Goal: Task Accomplishment & Management: Complete application form

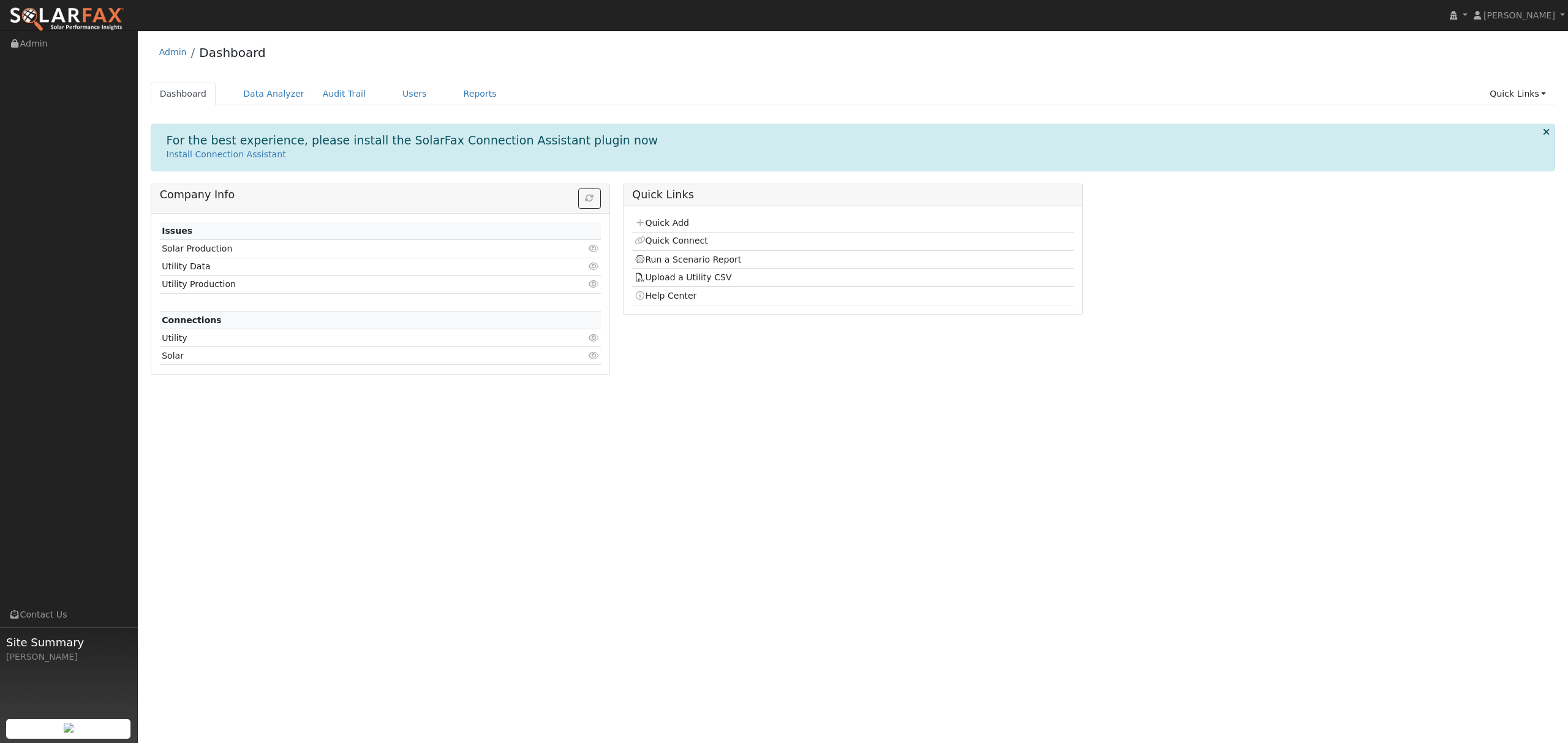
drag, startPoint x: 317, startPoint y: 534, endPoint x: 302, endPoint y: 434, distance: 101.1
click at [317, 534] on div "User Profile First name Last name Email Email Notifications No Emails No Emails…" at bounding box center [853, 387] width 1430 height 713
click at [400, 91] on link "Users" at bounding box center [415, 94] width 43 height 23
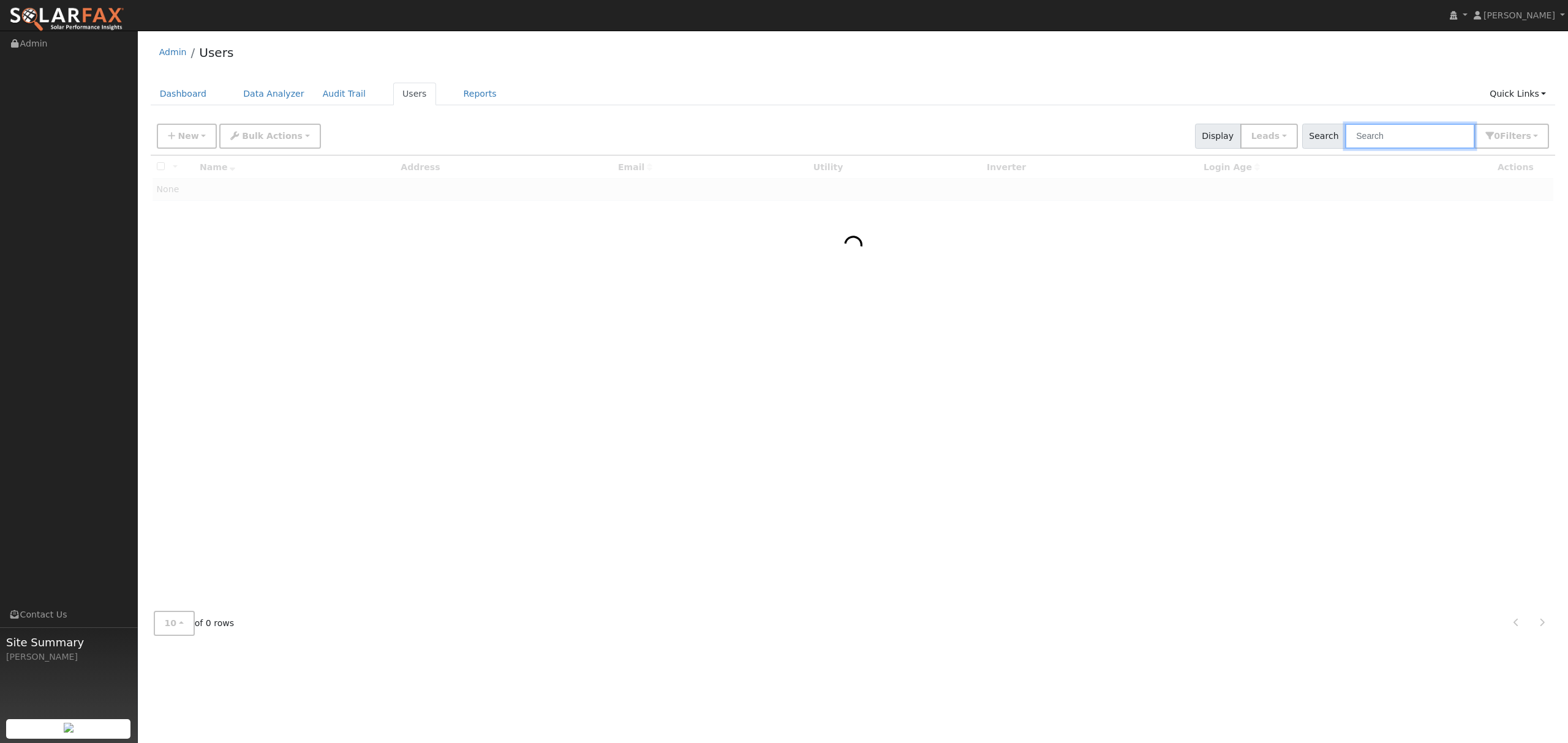
click at [1413, 140] on input "text" at bounding box center [1411, 136] width 130 height 25
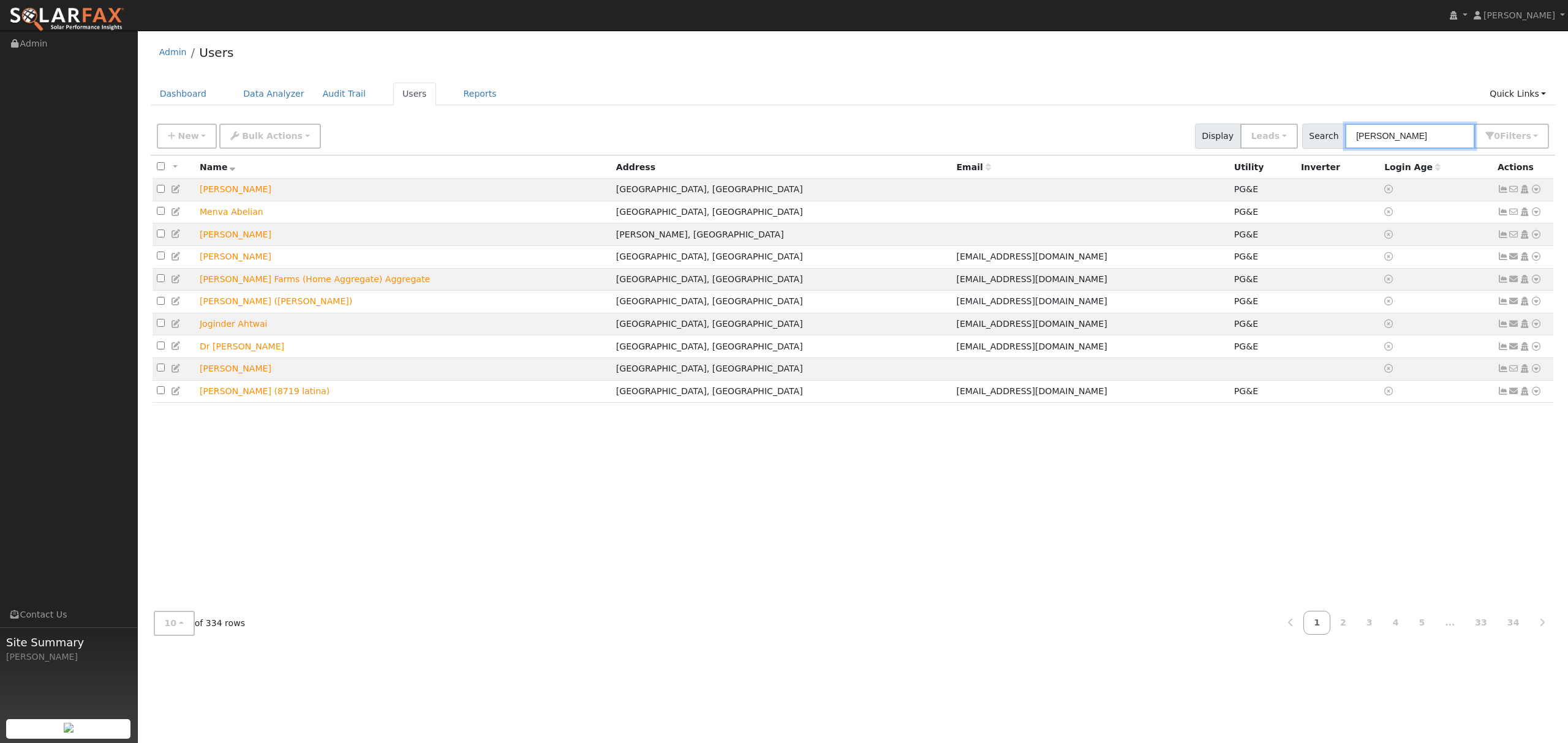
click at [1435, 137] on input "[PERSON_NAME]" at bounding box center [1411, 136] width 130 height 25
click at [1432, 130] on input "spencer" at bounding box center [1411, 136] width 130 height 25
drag, startPoint x: 1414, startPoint y: 135, endPoint x: 1363, endPoint y: 144, distance: 51.8
click at [1363, 144] on input "spencer" at bounding box center [1411, 136] width 130 height 25
type input "."
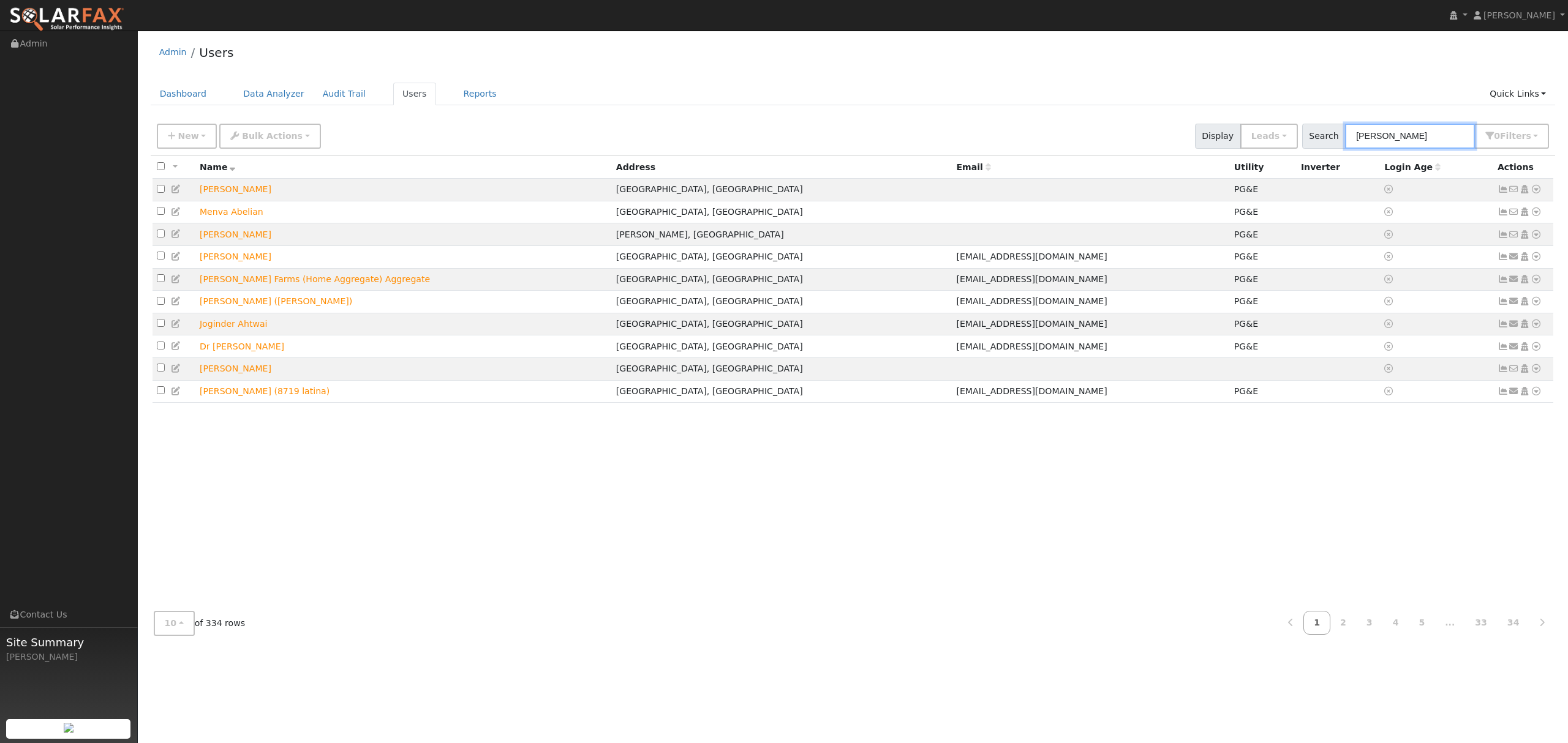
type input "spencer"
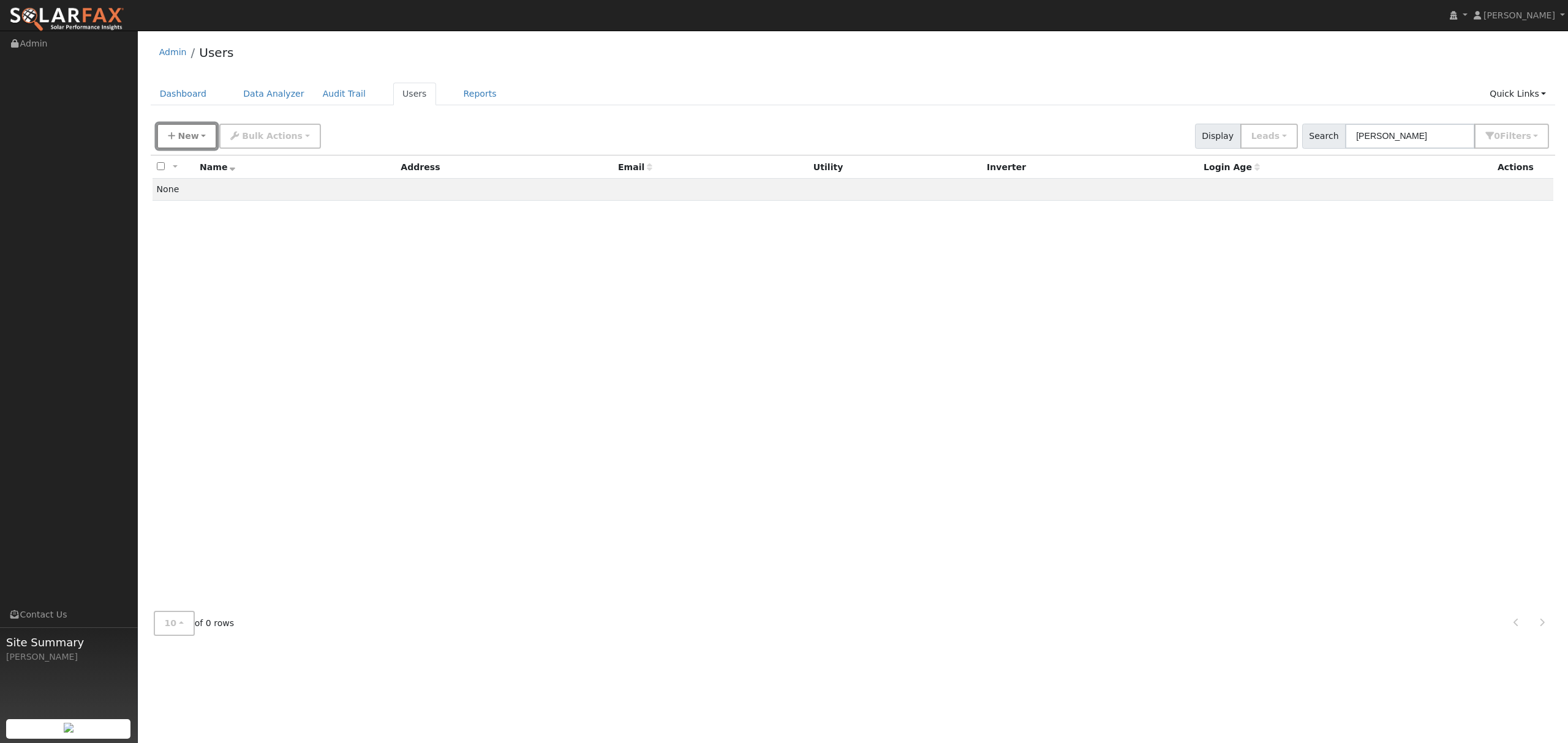
click at [188, 131] on span "New" at bounding box center [188, 136] width 21 height 9
click at [204, 187] on link "Quick Add" at bounding box center [208, 189] width 102 height 17
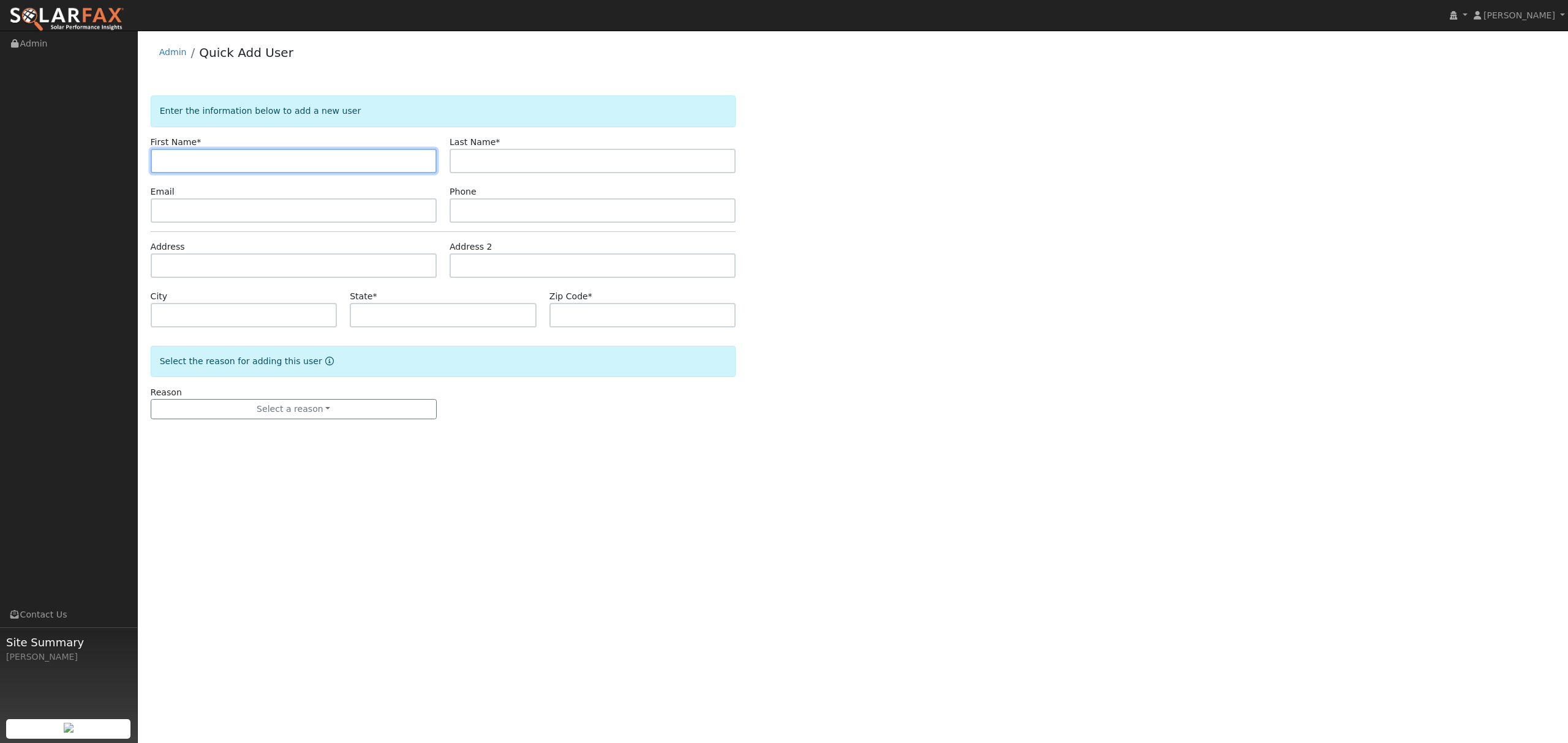
click at [260, 157] on input "text" at bounding box center [294, 161] width 286 height 24
type input "[PERSON_NAME]"
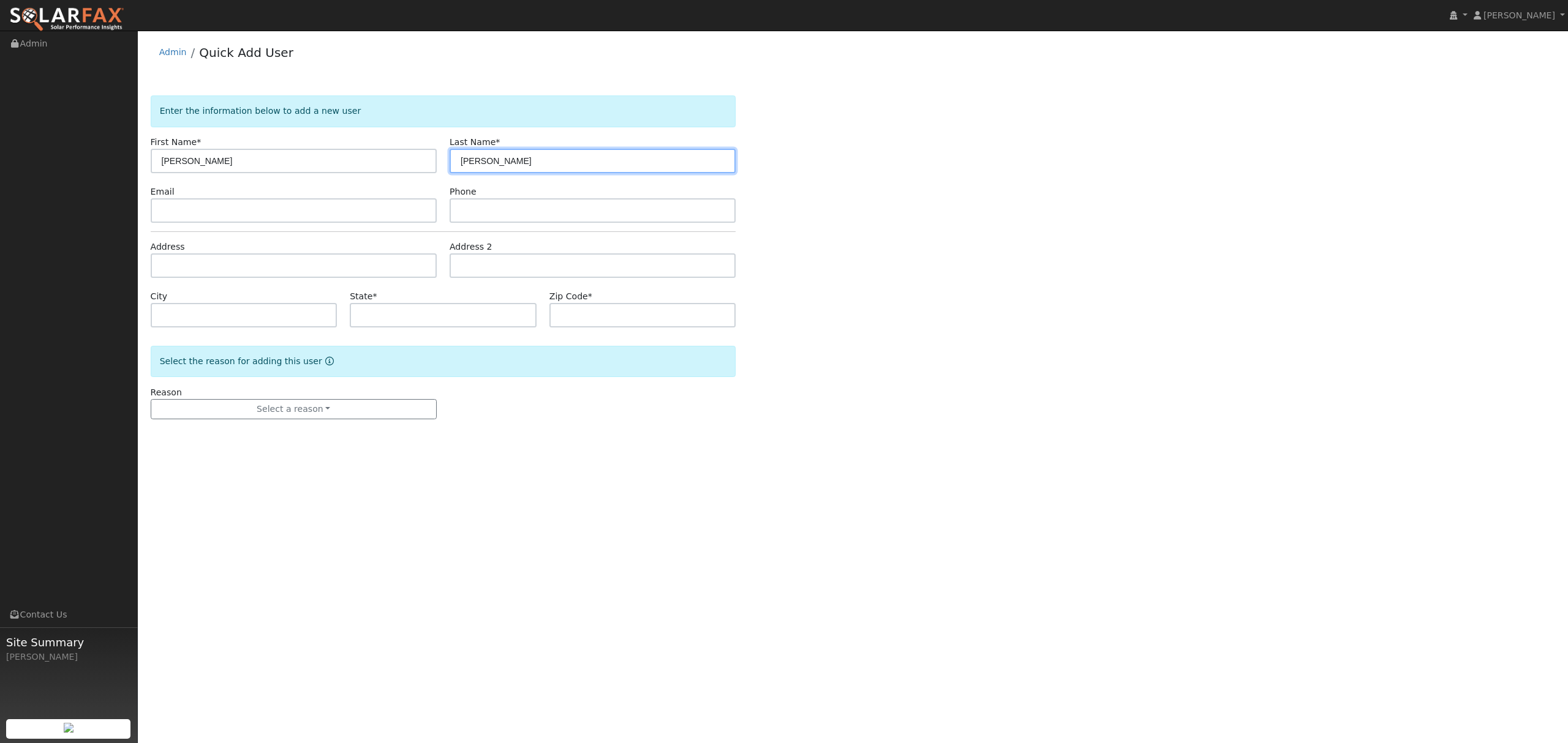
type input "[PERSON_NAME]"
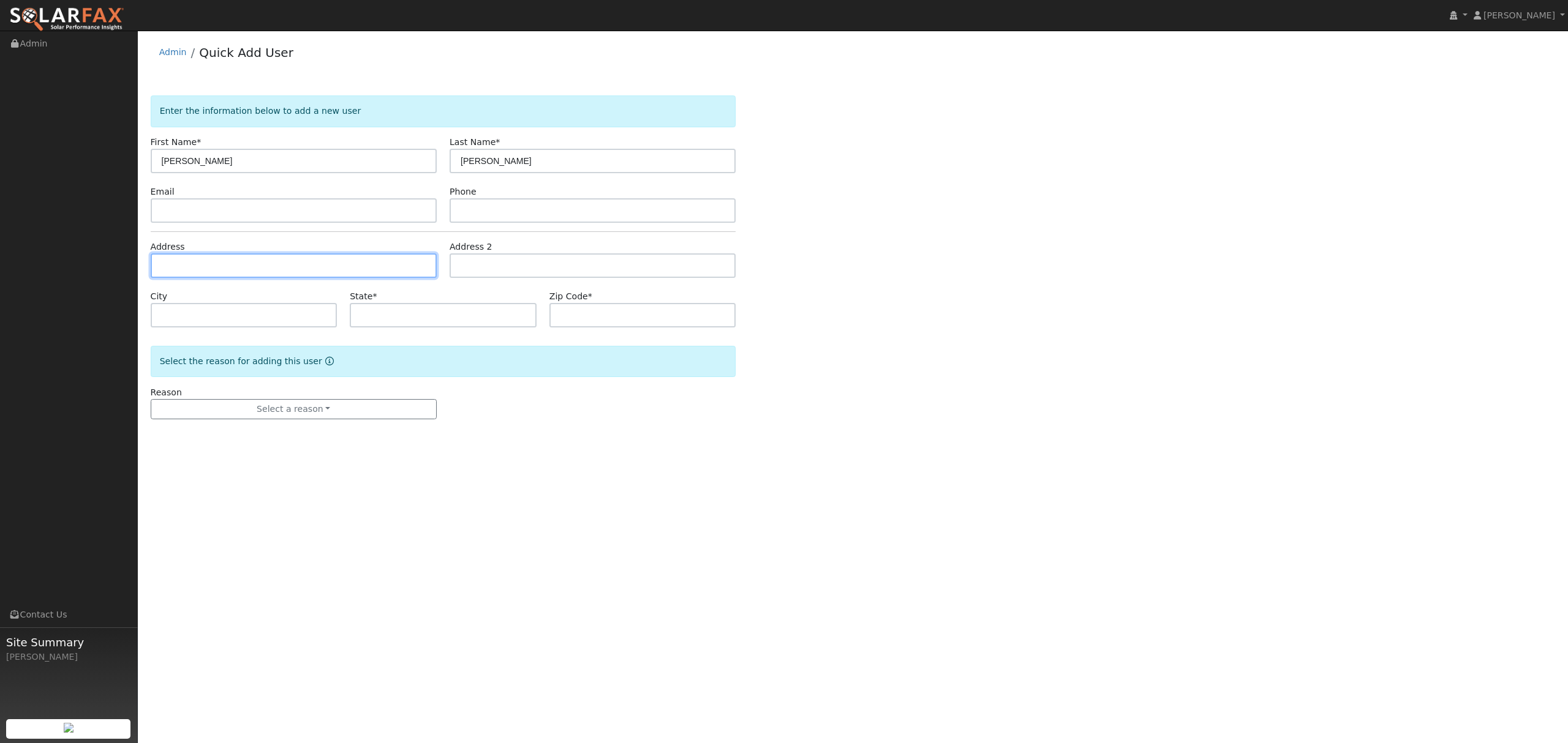
click at [251, 274] on input "text" at bounding box center [294, 266] width 286 height 24
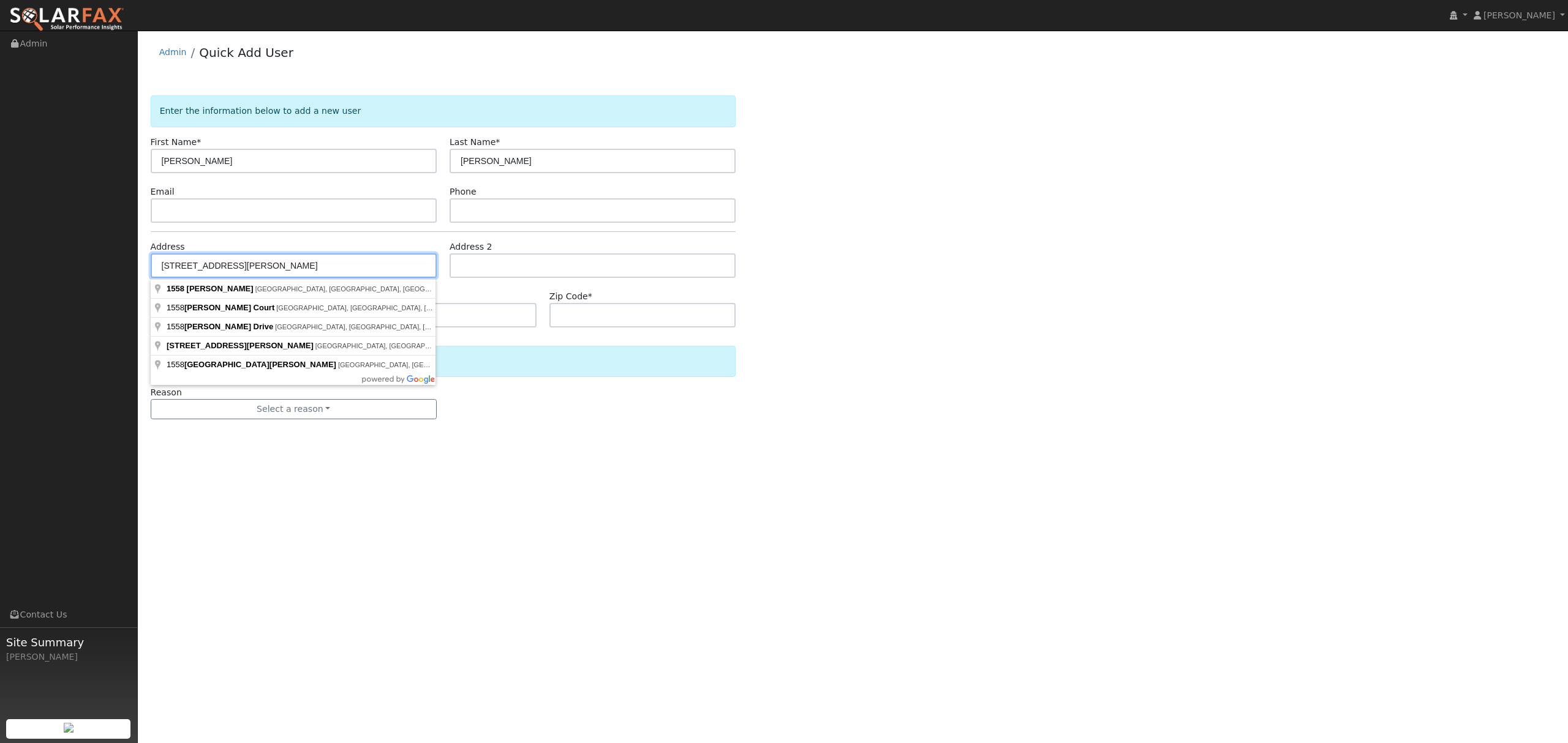
type input "1558 John Place"
type input "Yuba City"
type input "CA"
type input "95993"
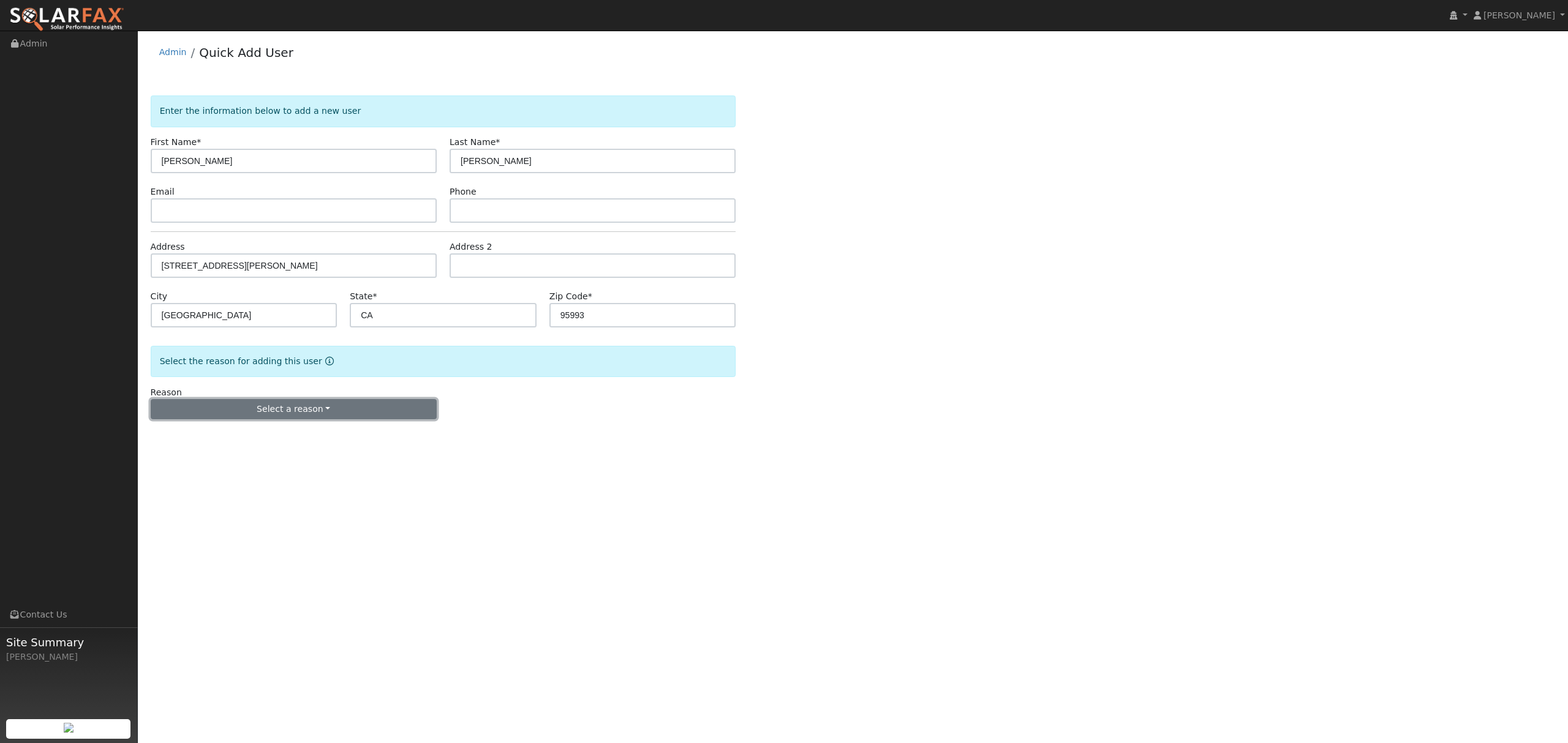
click at [300, 408] on button "Select a reason" at bounding box center [294, 410] width 286 height 21
click at [217, 439] on link "New lead" at bounding box center [220, 435] width 136 height 17
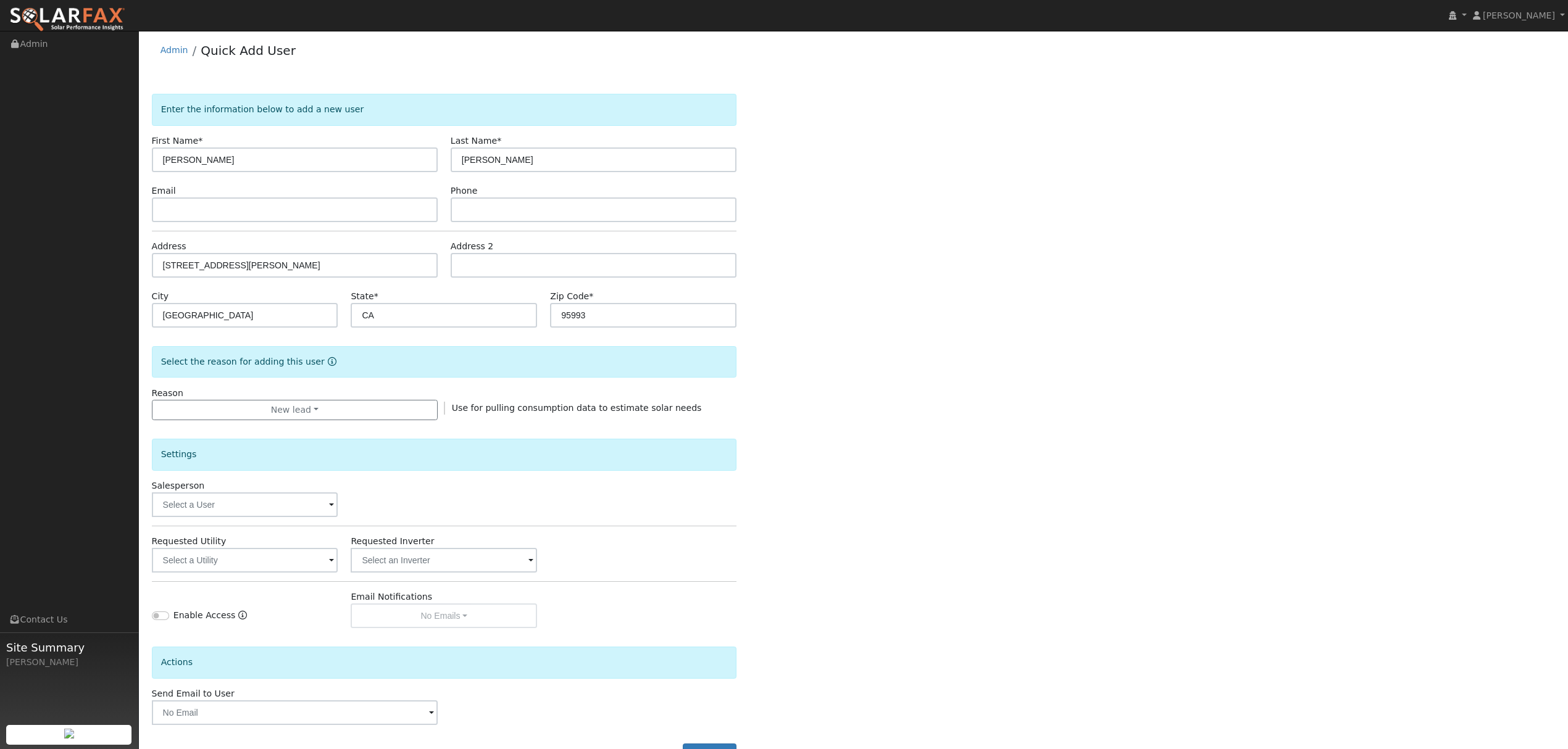
scroll to position [50, 0]
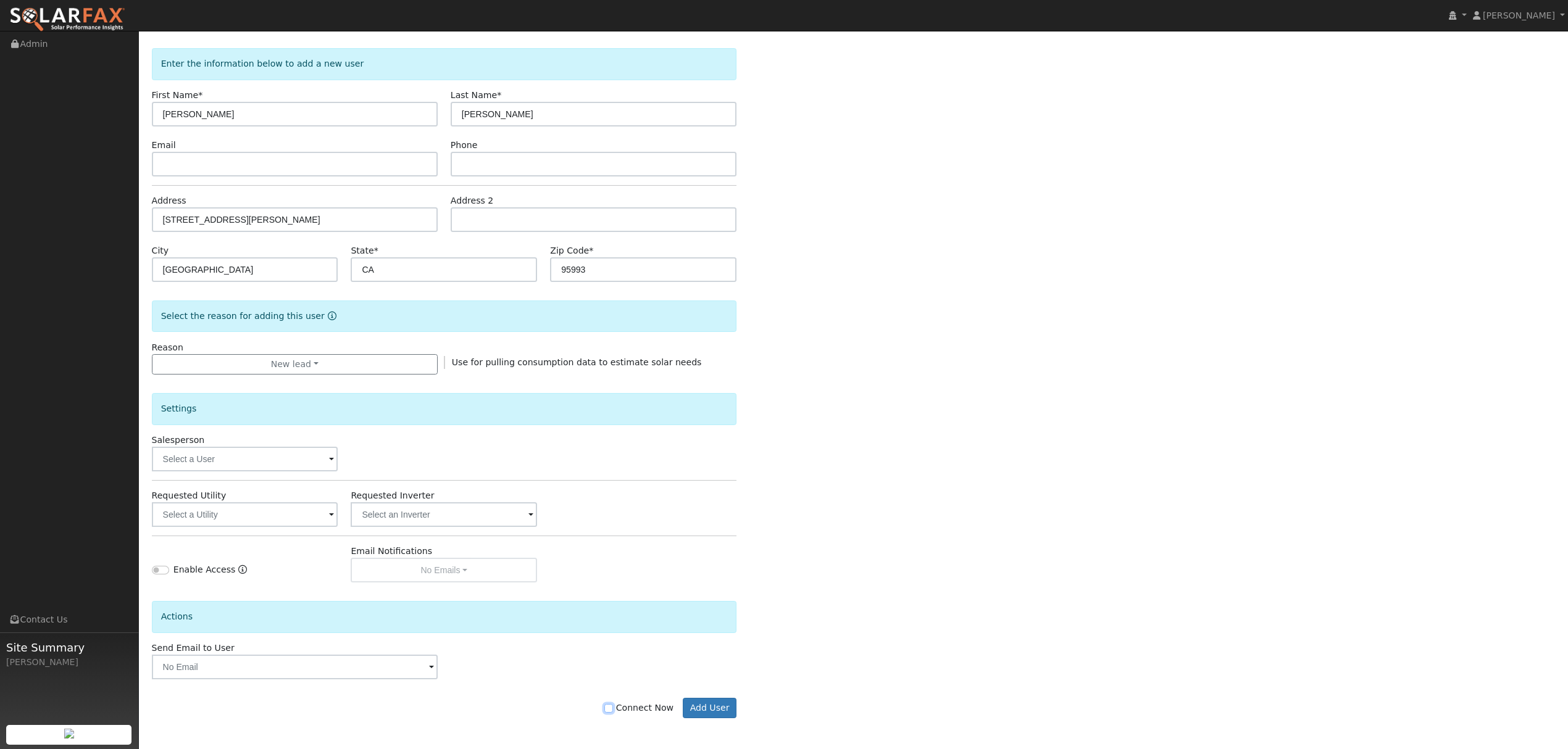
click at [614, 707] on input "Connect Now" at bounding box center [609, 708] width 9 height 9
checkbox input "true"
click at [702, 707] on button "Add User" at bounding box center [709, 708] width 54 height 21
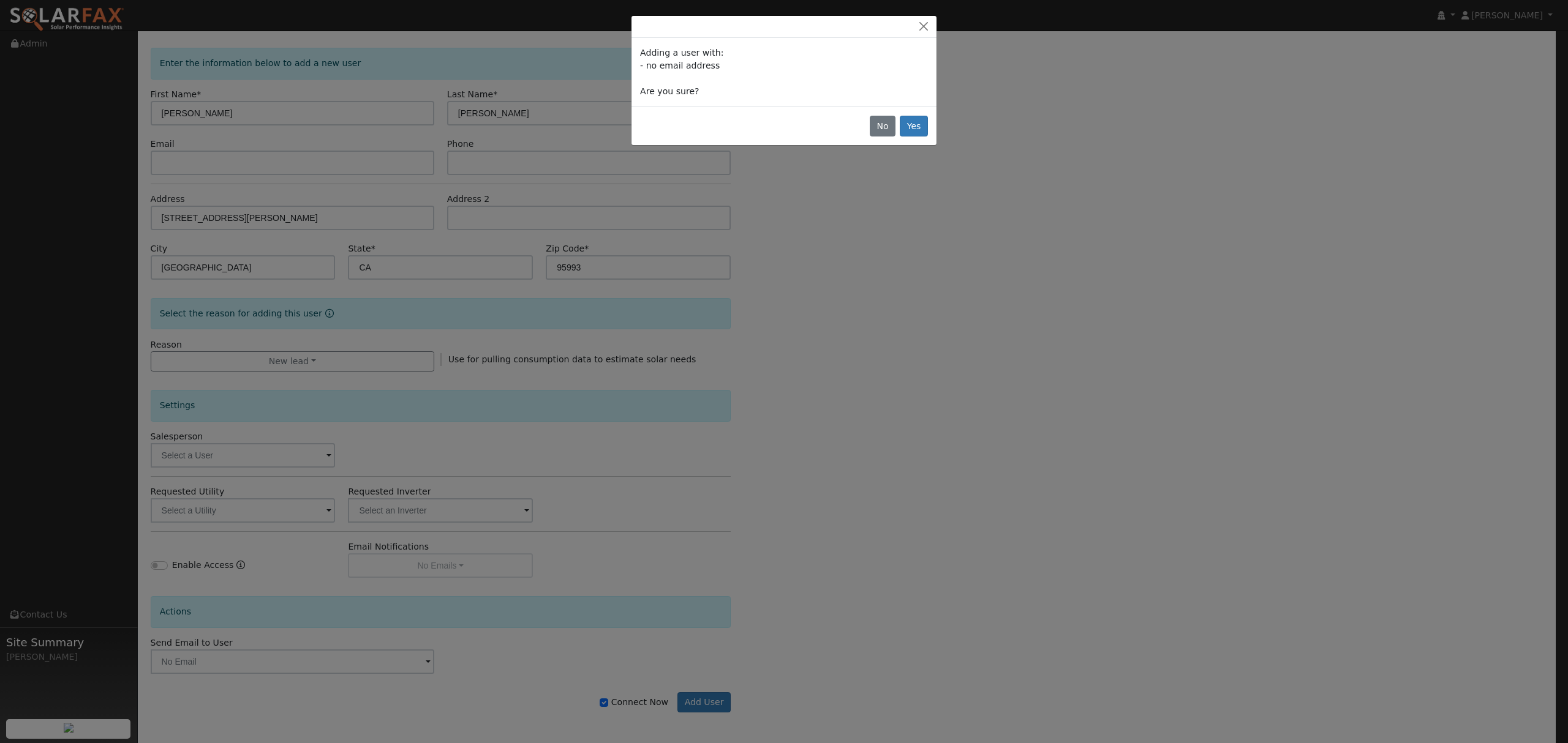
click at [909, 139] on div "No Yes" at bounding box center [784, 125] width 305 height 39
click at [915, 125] on button "Yes" at bounding box center [914, 126] width 28 height 21
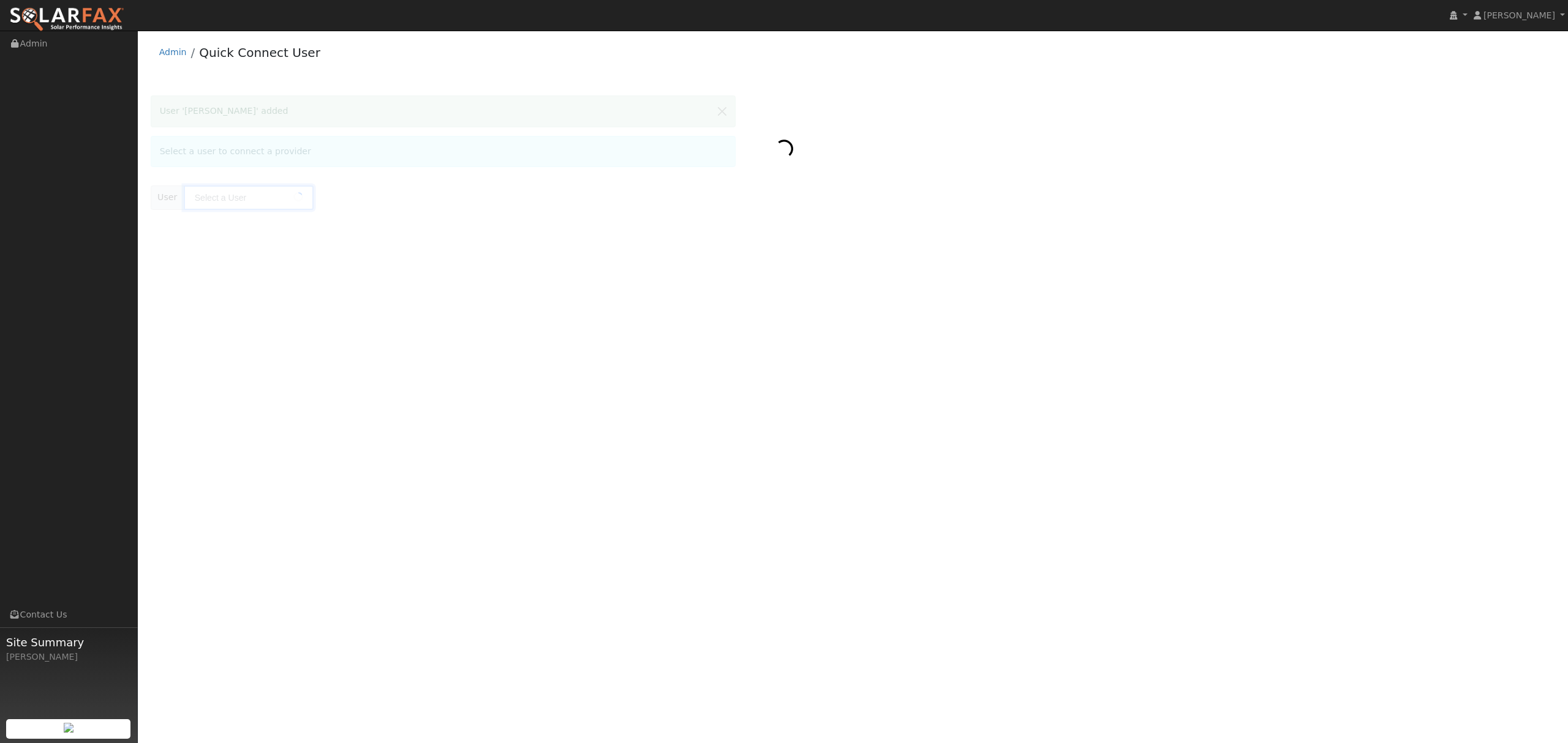
type input "mathew spencer"
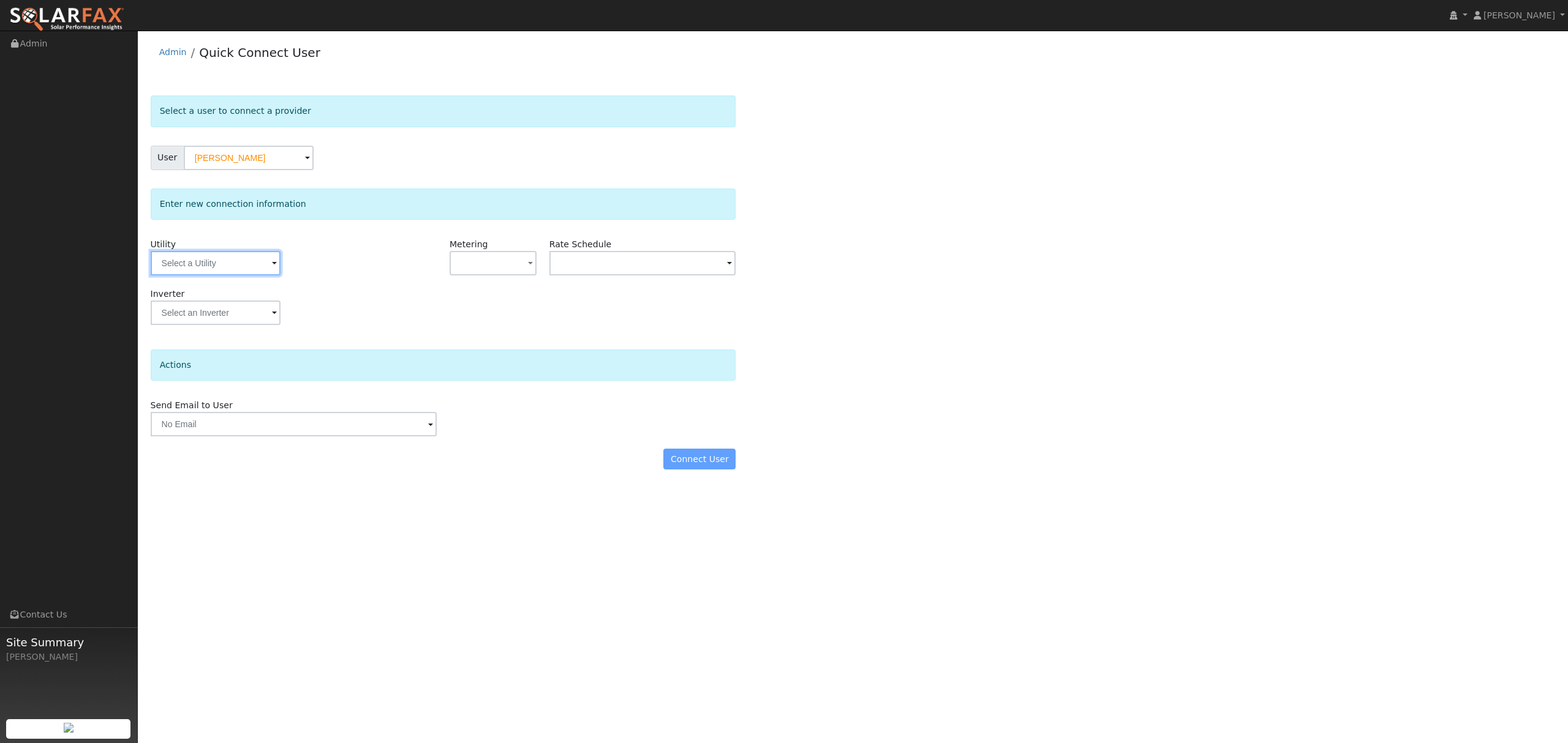
click at [241, 270] on input "text" at bounding box center [216, 264] width 130 height 24
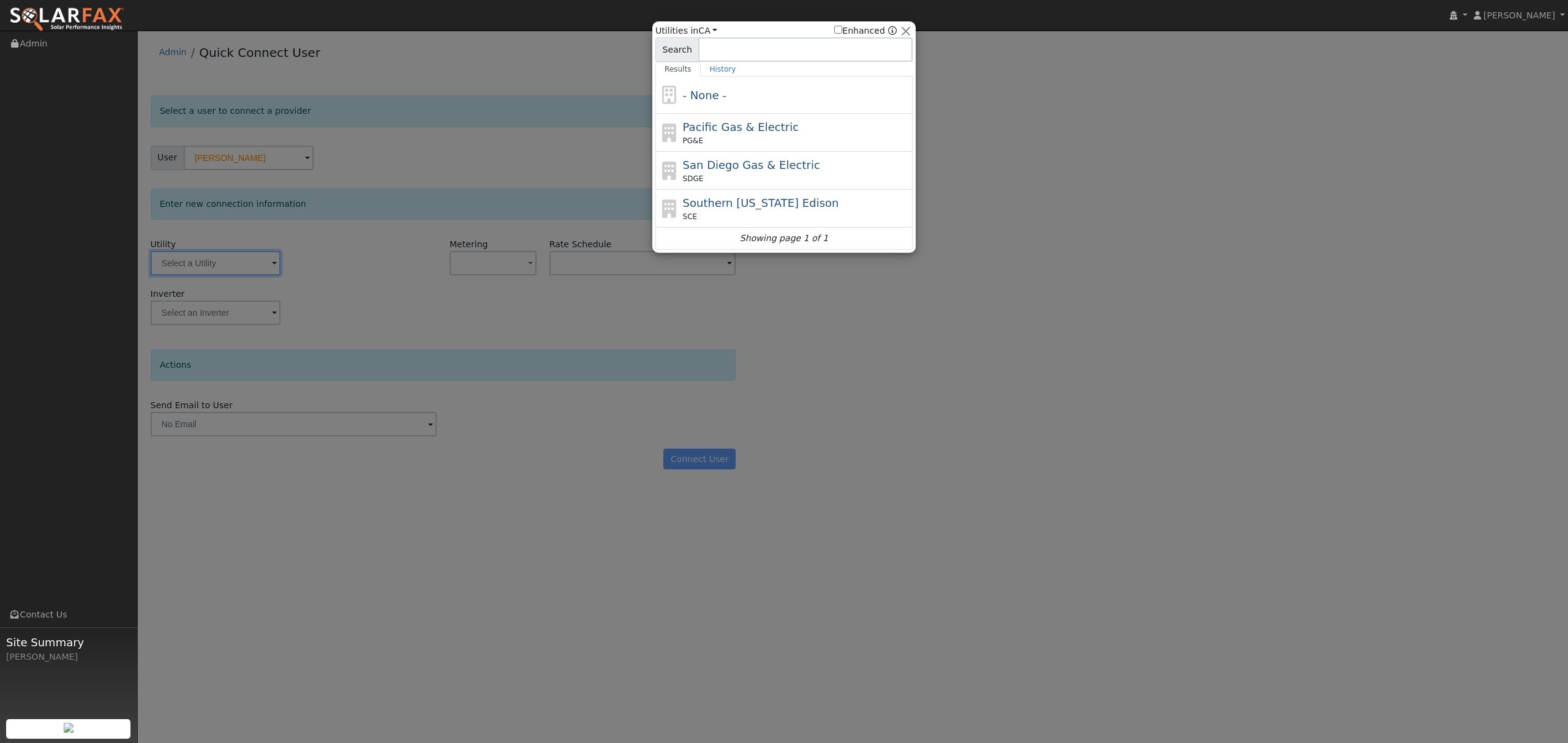
click at [773, 141] on div "PG&E" at bounding box center [796, 141] width 227 height 11
type input "PG&E"
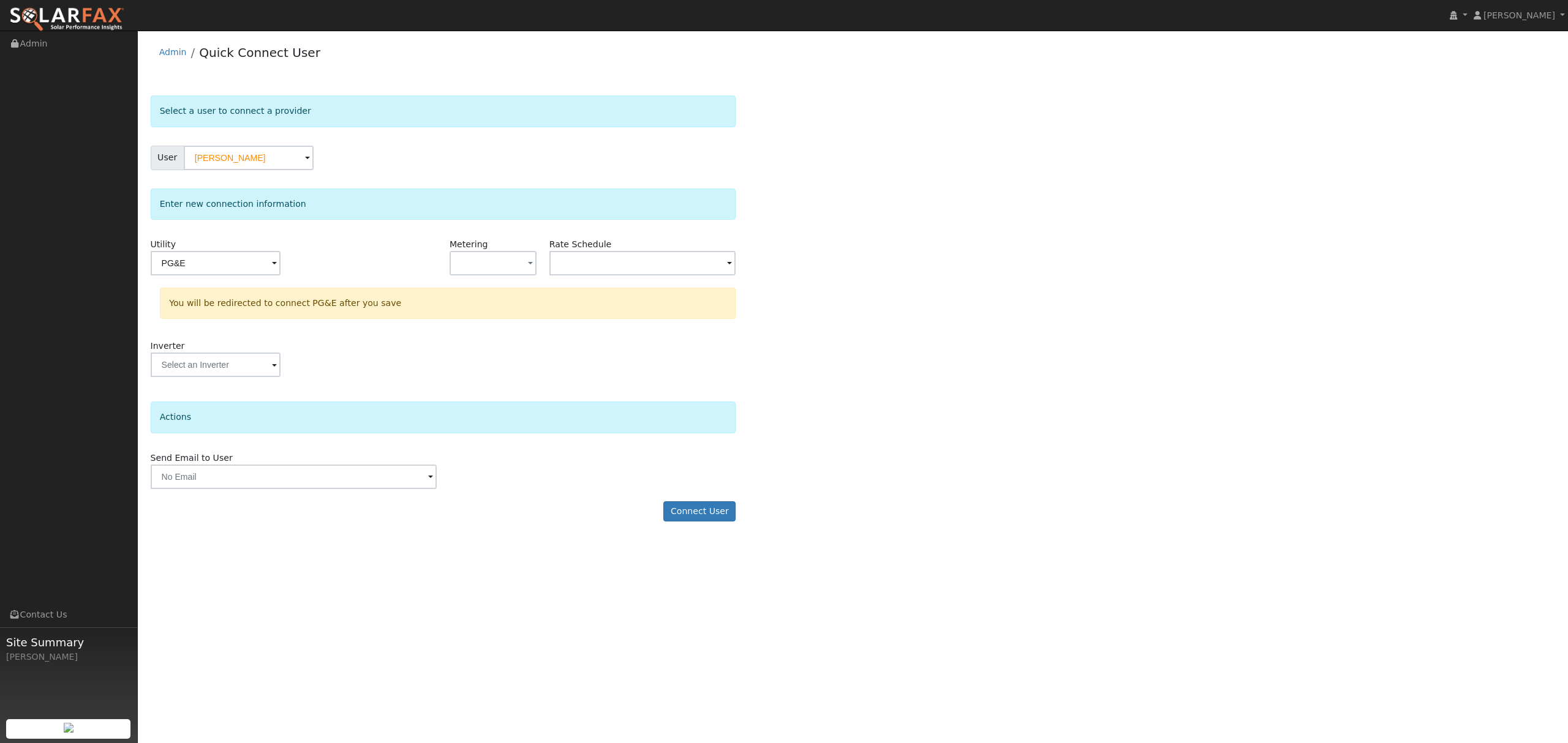
click at [711, 500] on form "Select a user to connect a provider User mathew spencer Account Default Account…" at bounding box center [444, 315] width 586 height 439
click at [710, 514] on button "Connect User" at bounding box center [699, 511] width 73 height 21
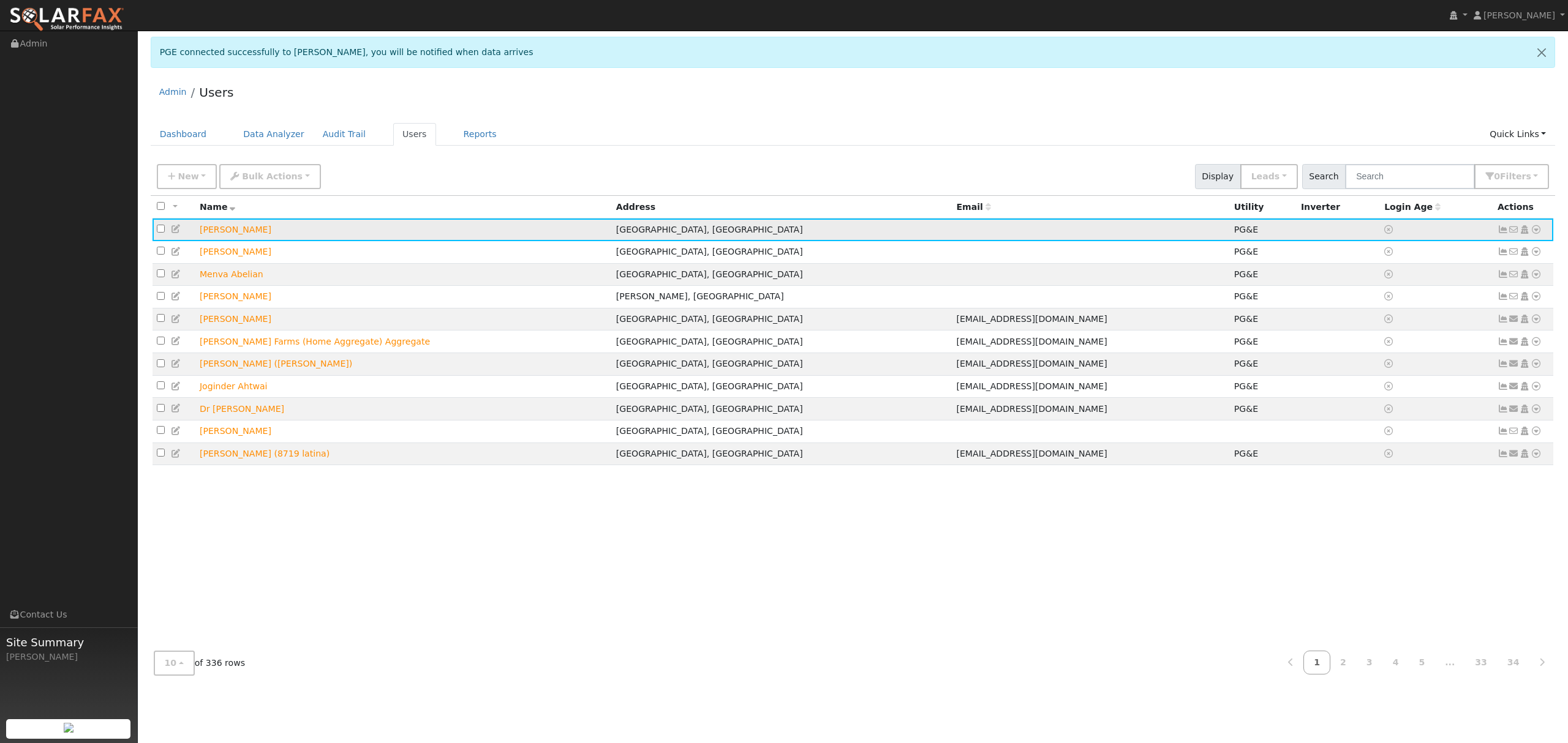
click at [1535, 228] on icon at bounding box center [1537, 229] width 11 height 8
click at [1498, 251] on link "Data Analyzer" at bounding box center [1495, 250] width 89 height 17
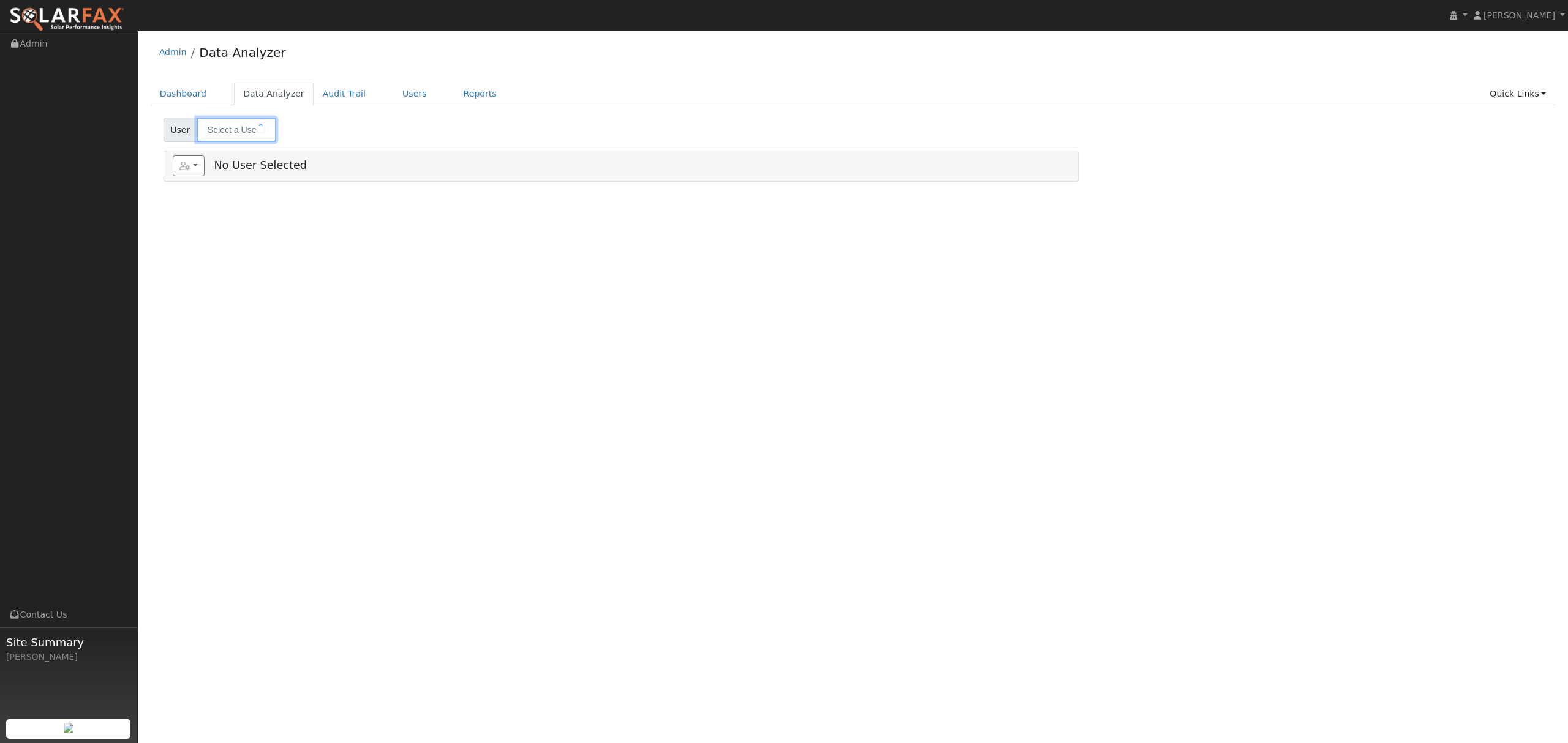
type input "[PERSON_NAME]"
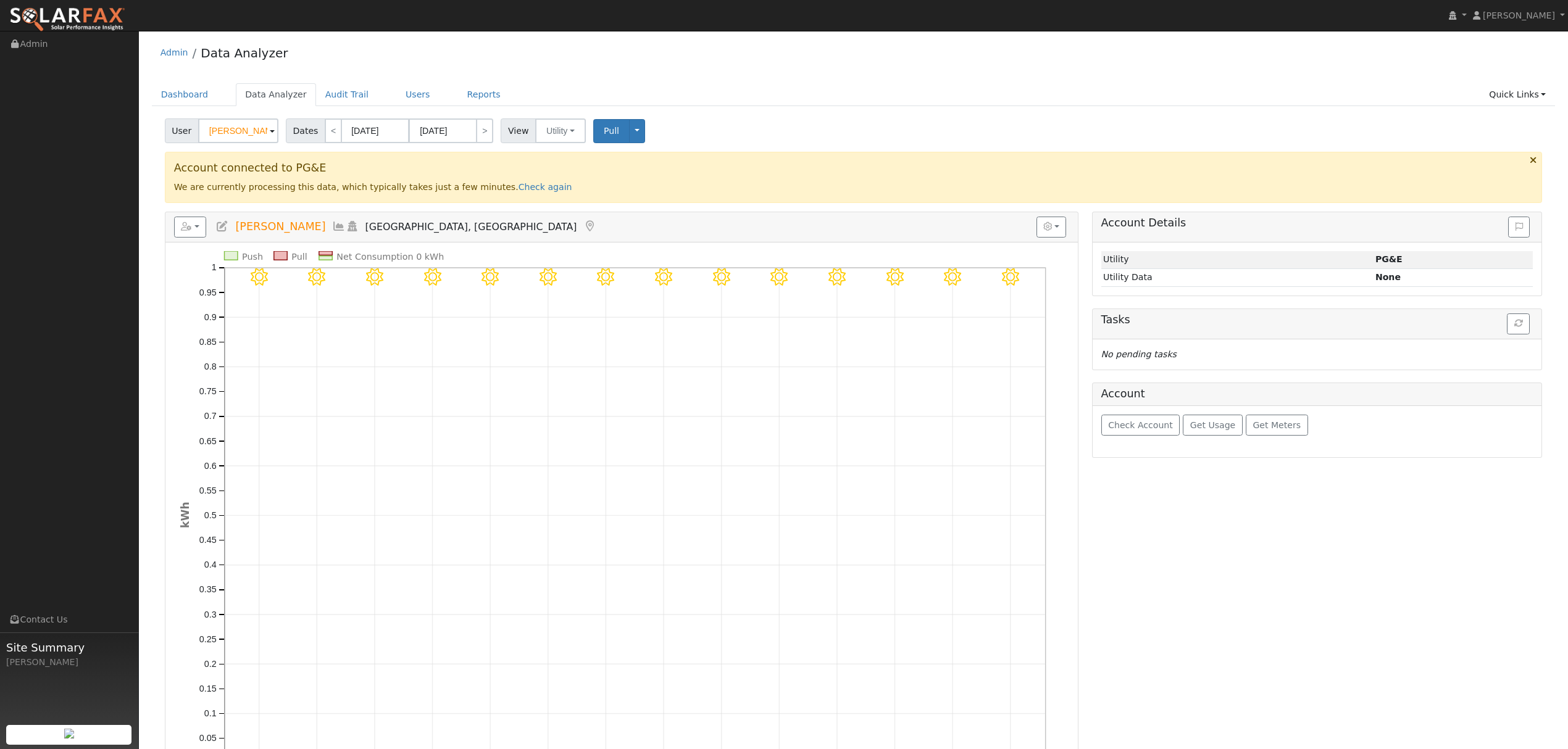
click at [221, 232] on icon at bounding box center [222, 227] width 13 height 11
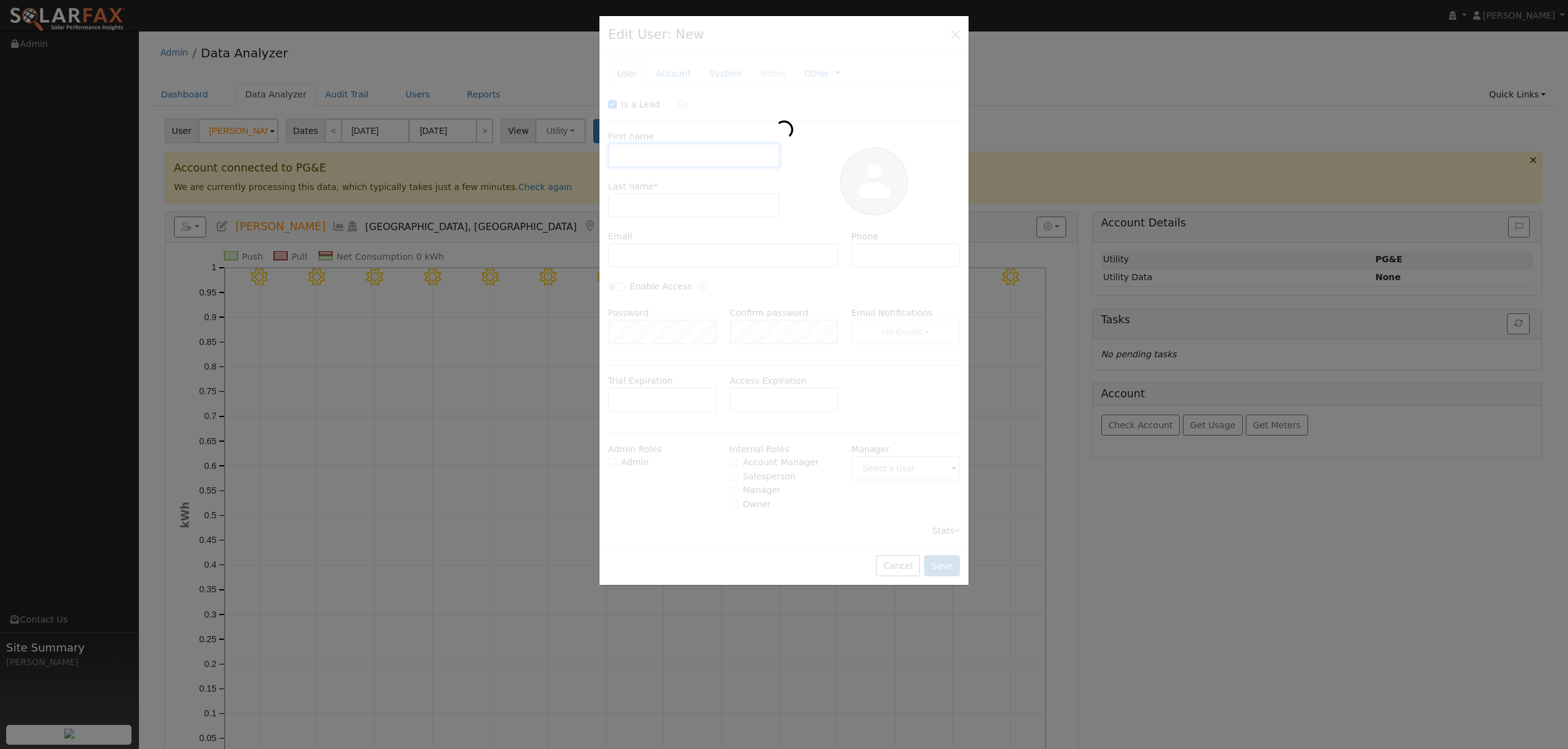
checkbox input "true"
type input "mathew"
type input "spencer"
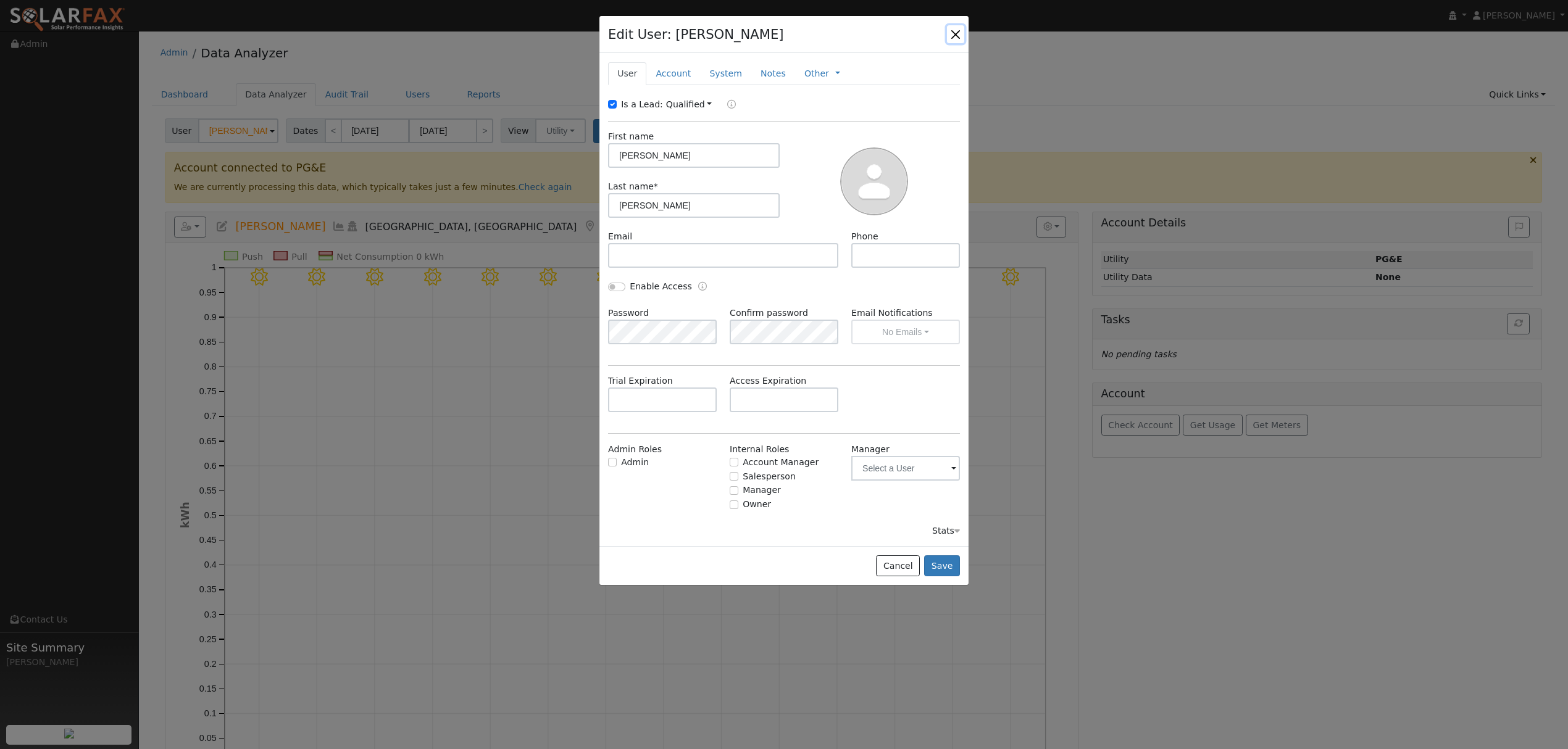
click at [959, 31] on button "button" at bounding box center [955, 34] width 17 height 17
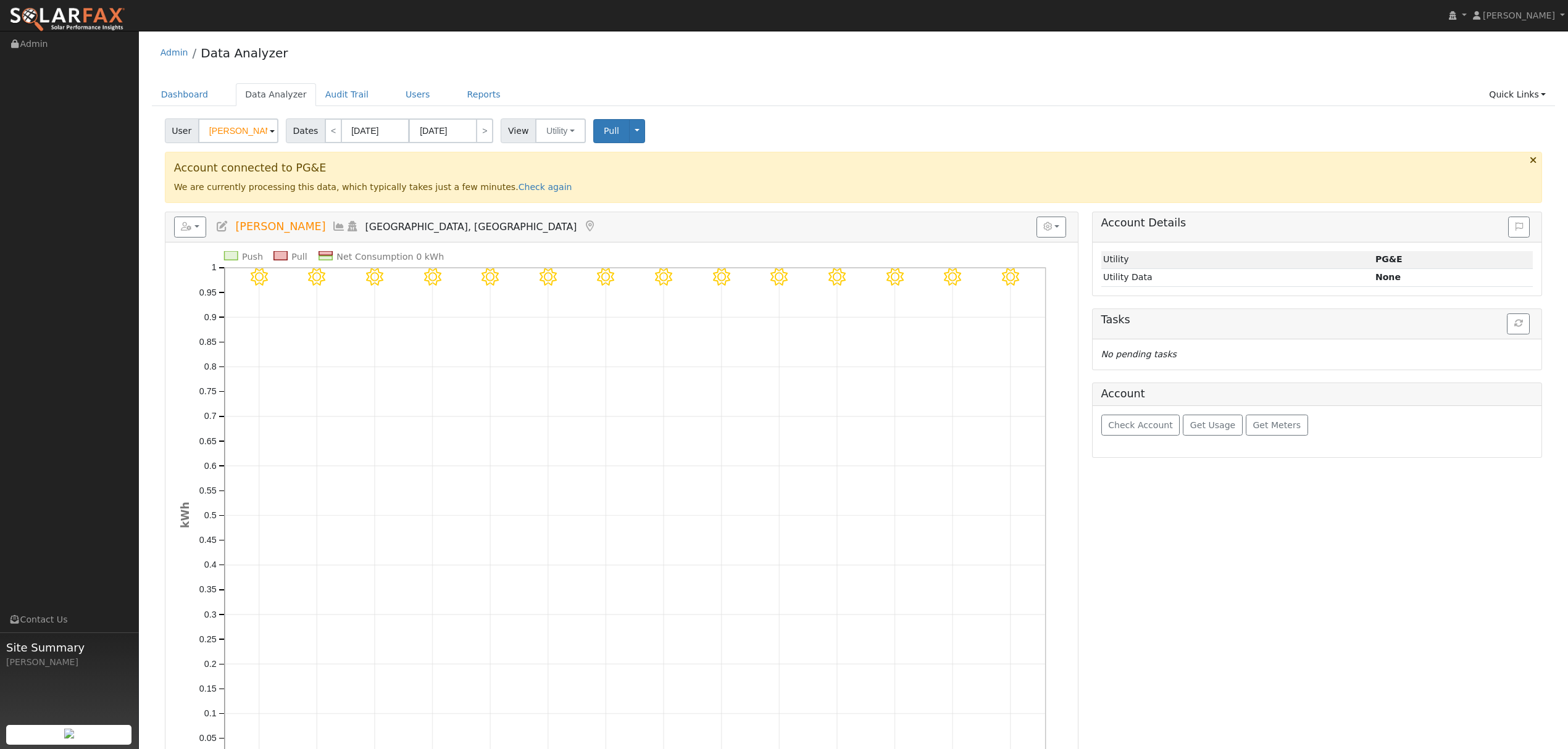
click at [332, 232] on icon at bounding box center [339, 227] width 13 height 11
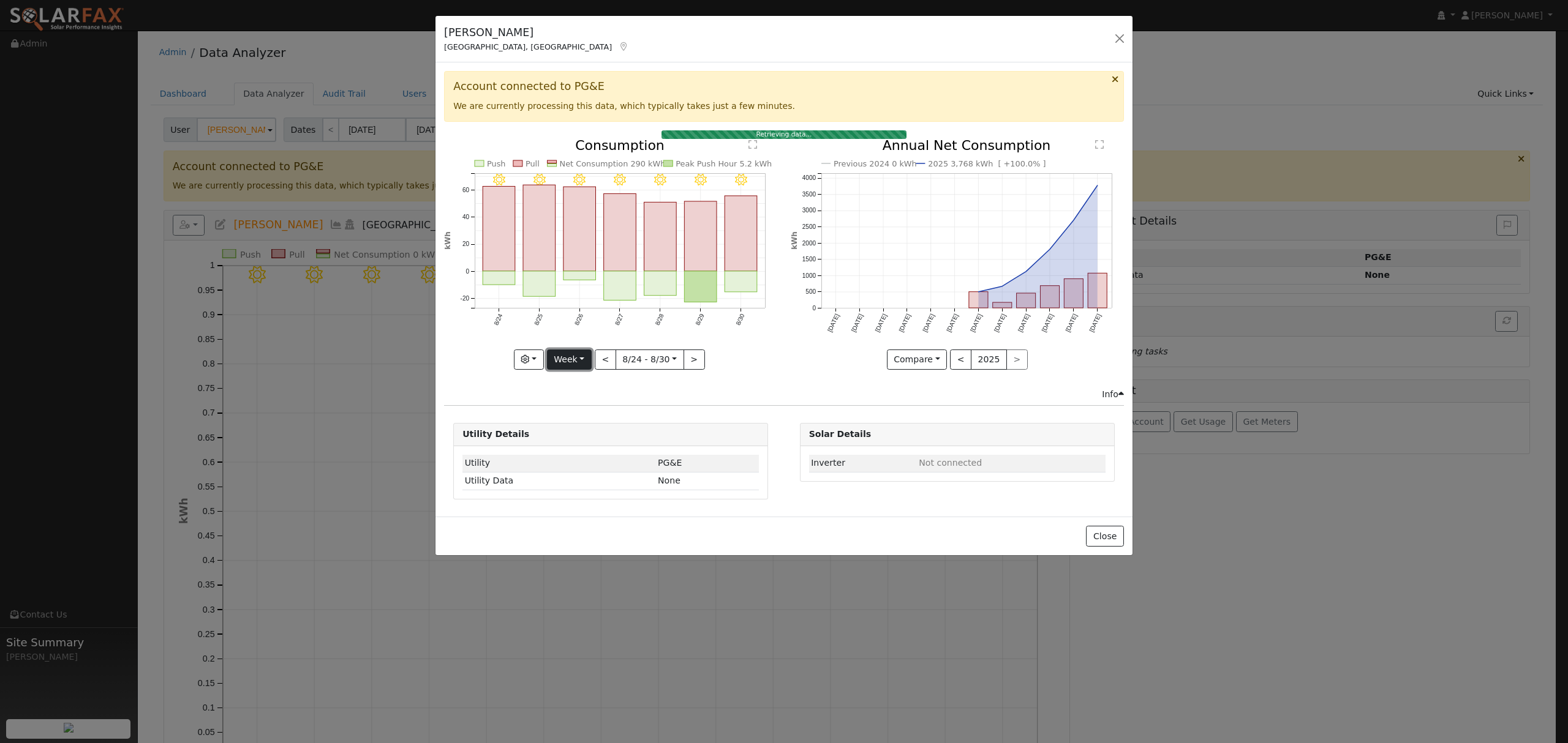
click at [582, 358] on button "Week" at bounding box center [569, 360] width 44 height 21
click at [583, 431] on link "Year" at bounding box center [590, 436] width 85 height 17
type input "2024-09-01"
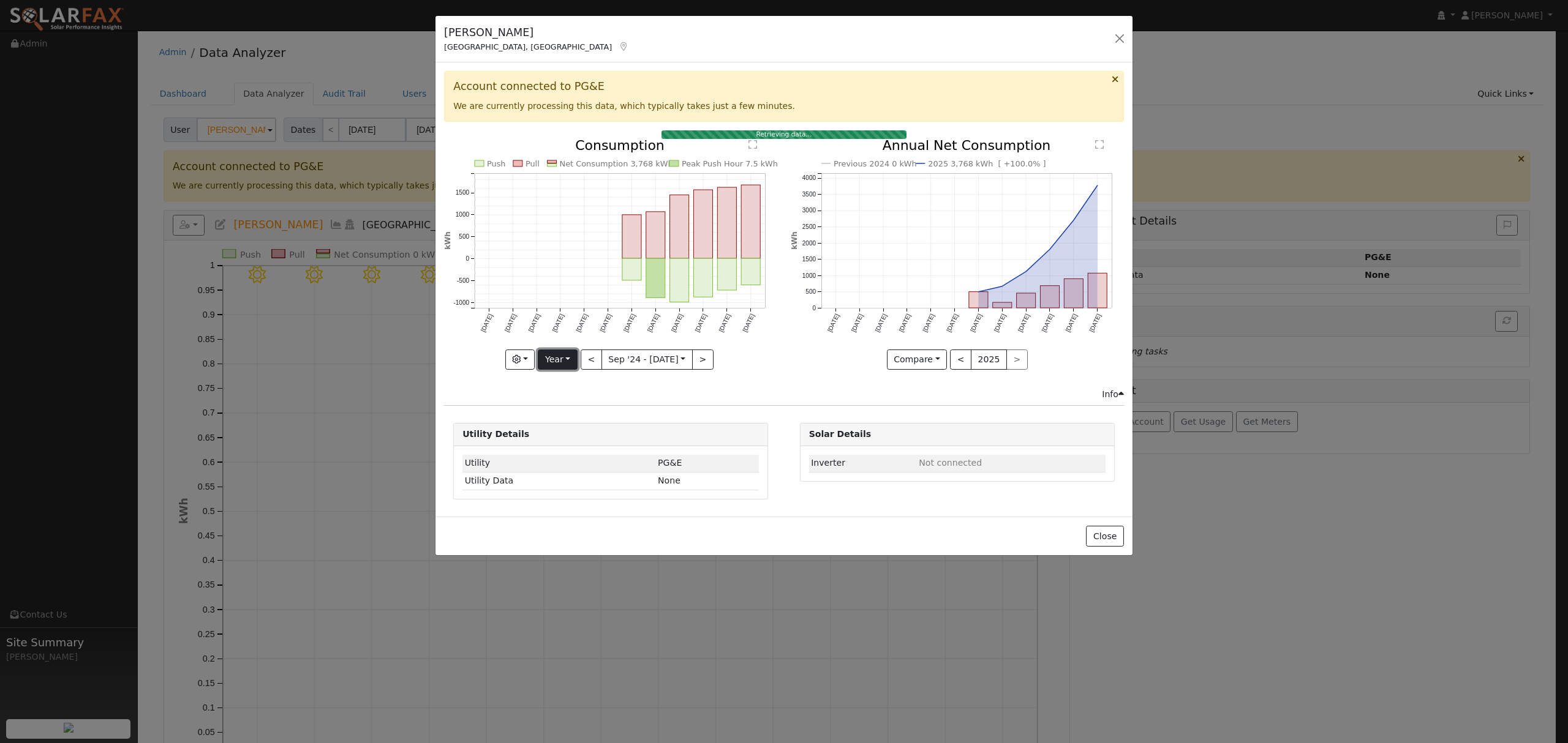
click at [566, 356] on button "Year" at bounding box center [558, 360] width 40 height 21
click at [581, 432] on link "Year" at bounding box center [580, 436] width 85 height 17
drag, startPoint x: 567, startPoint y: 349, endPoint x: 566, endPoint y: 355, distance: 6.1
click at [567, 351] on button "Year" at bounding box center [558, 360] width 40 height 21
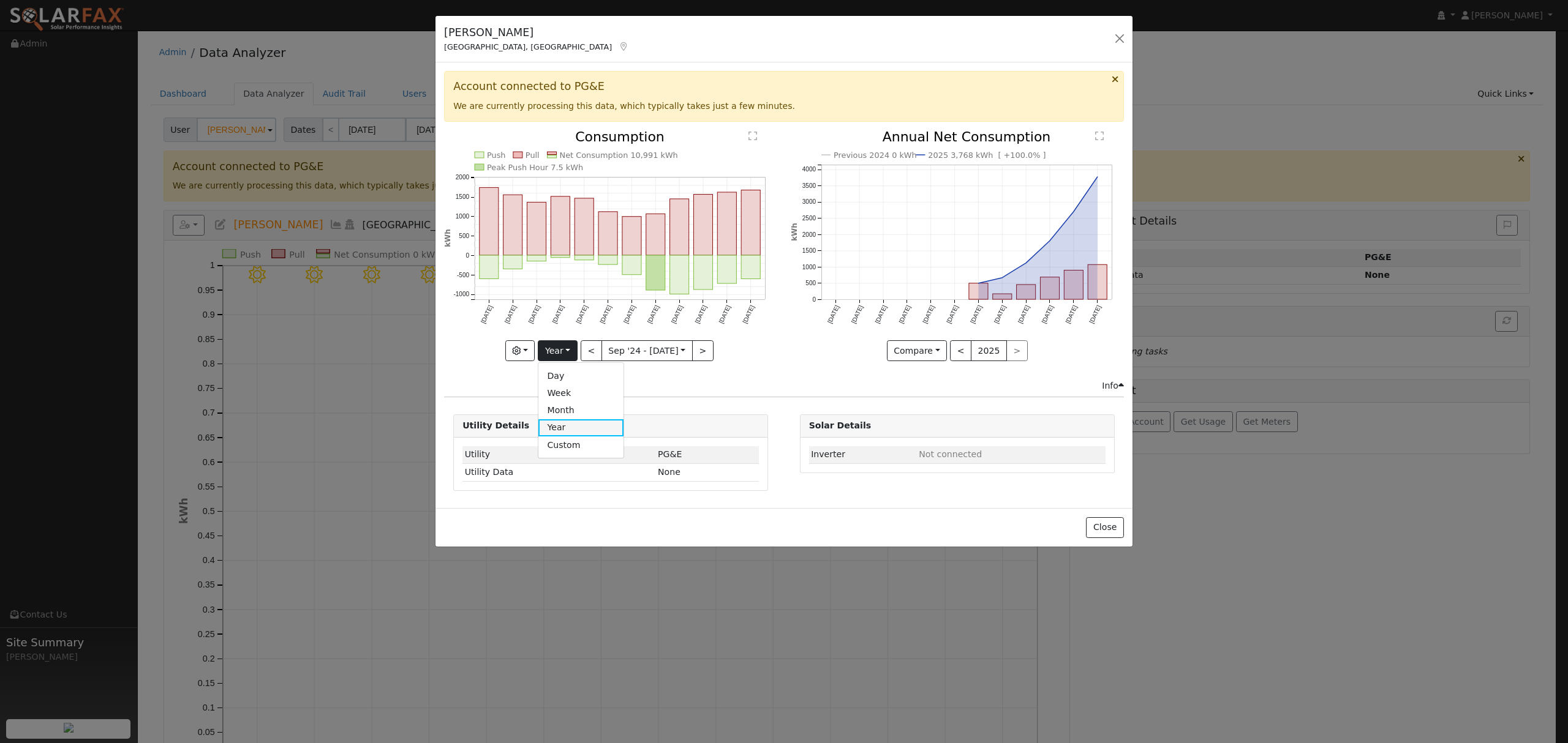
click at [562, 431] on link "Year" at bounding box center [580, 428] width 85 height 17
click at [1115, 40] on button "button" at bounding box center [1119, 39] width 17 height 17
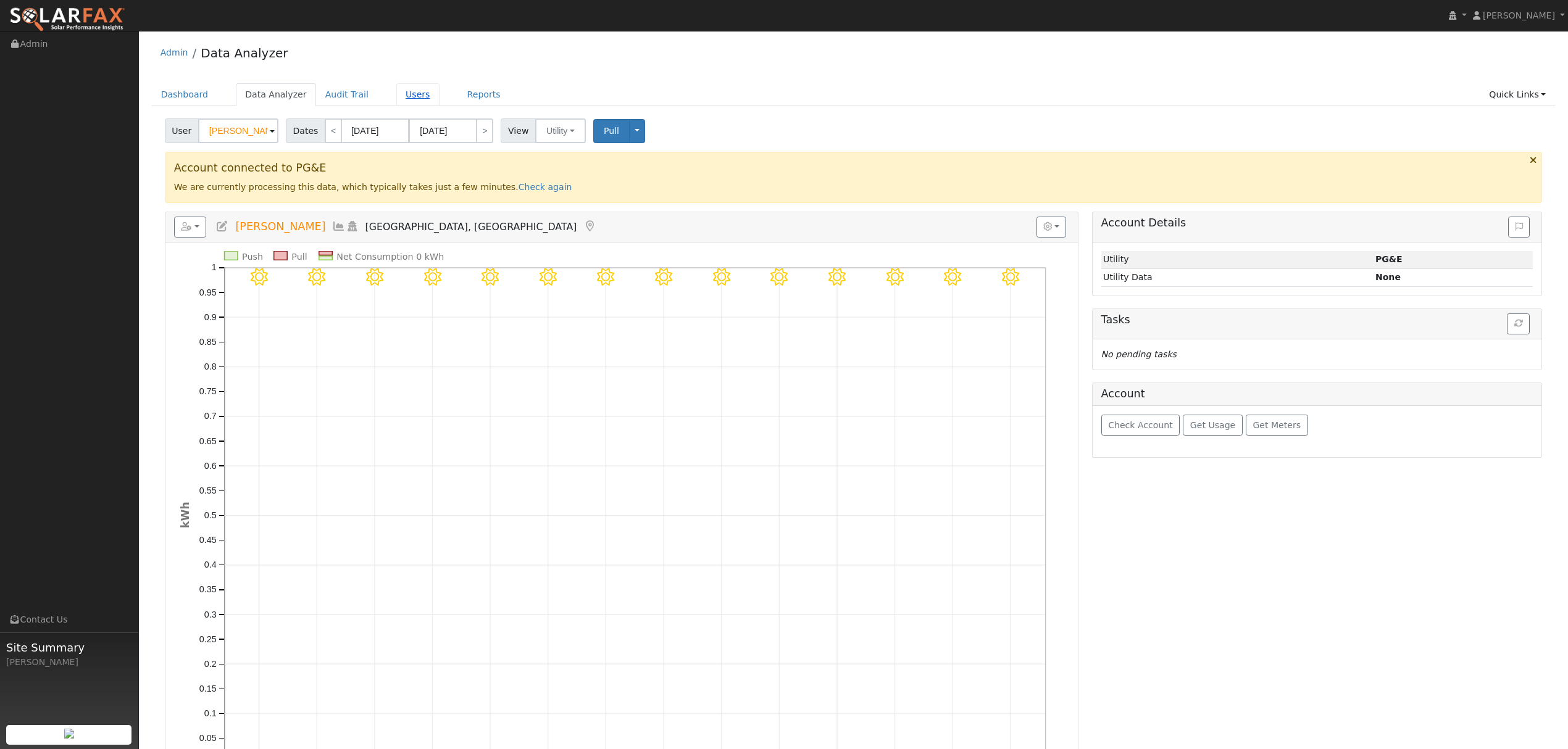
click at [408, 98] on link "Users" at bounding box center [418, 95] width 44 height 23
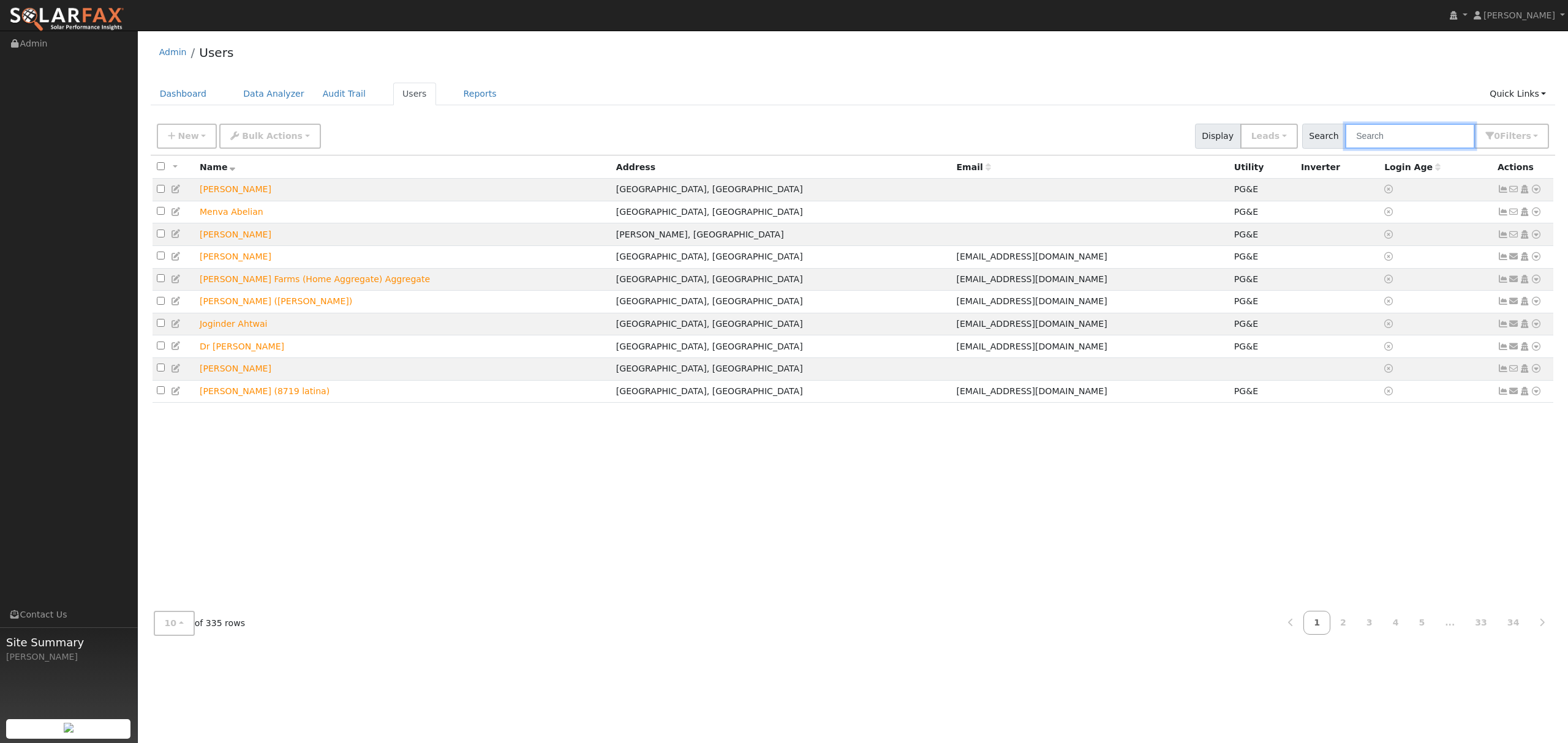
click at [1428, 132] on input "text" at bounding box center [1411, 136] width 130 height 25
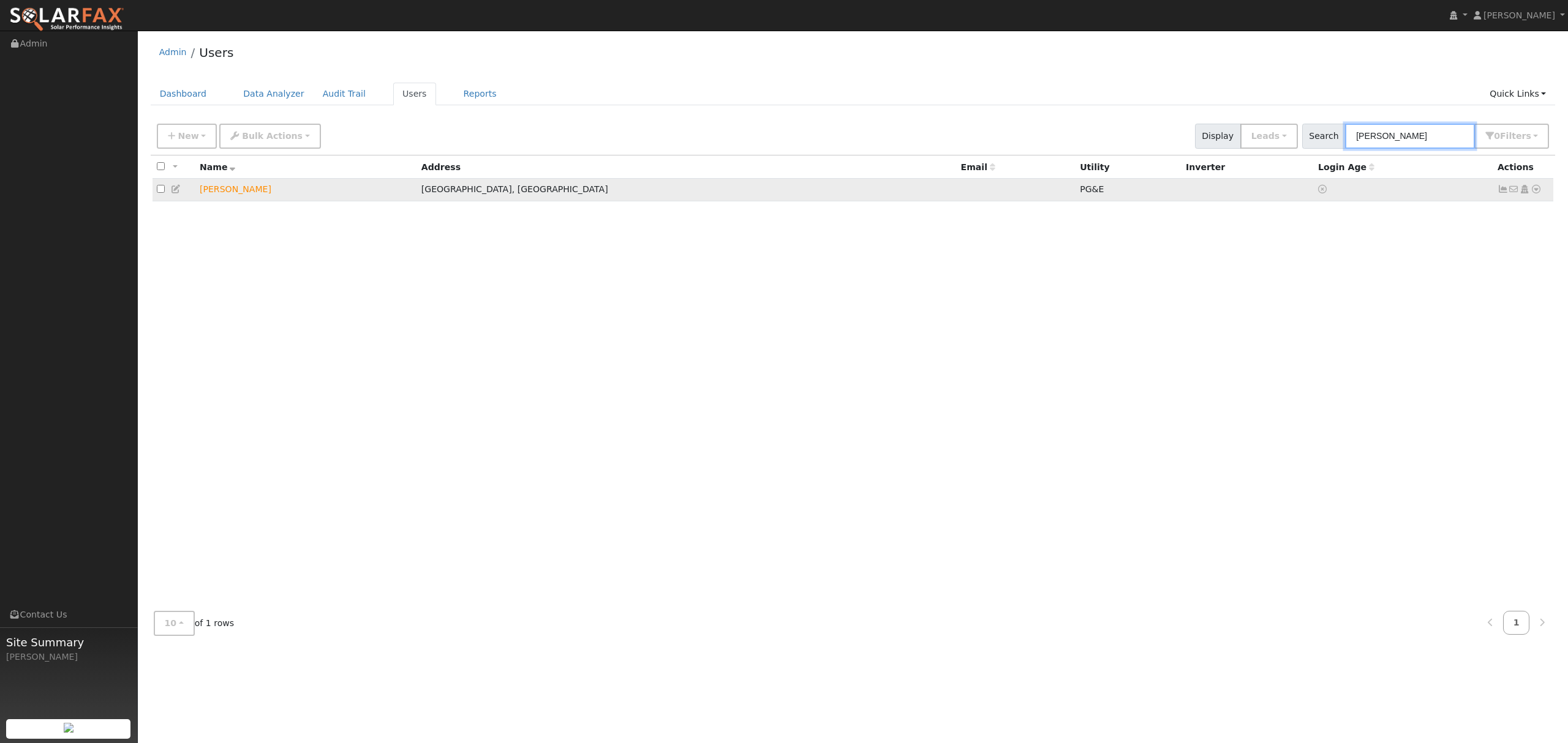
type input "[PERSON_NAME]"
click at [1540, 190] on icon at bounding box center [1537, 188] width 11 height 8
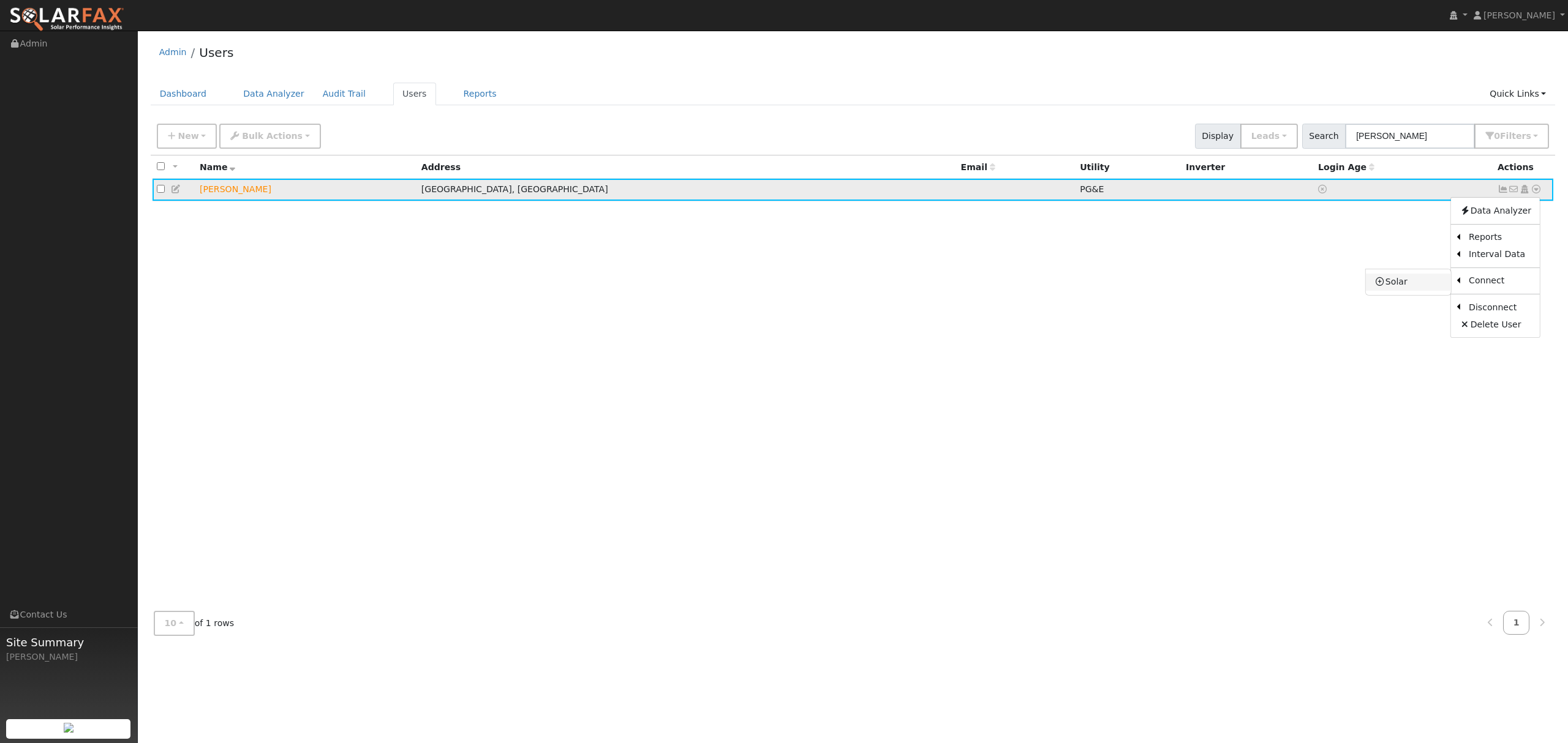
click at [1395, 282] on link "Solar" at bounding box center [1409, 283] width 85 height 17
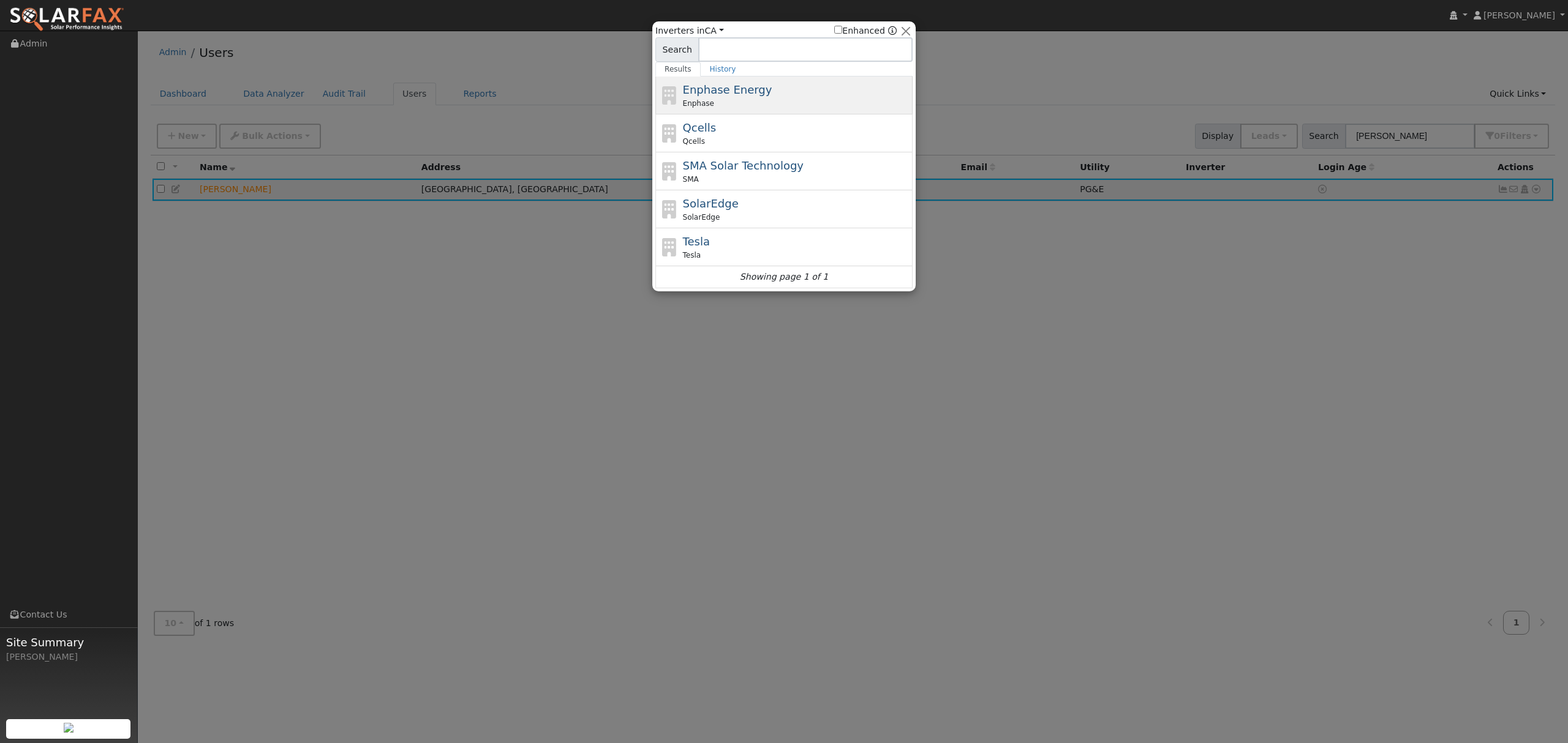
click at [756, 98] on div "Enphase Energy Enphase" at bounding box center [796, 94] width 227 height 27
